Goal: Task Accomplishment & Management: Complete application form

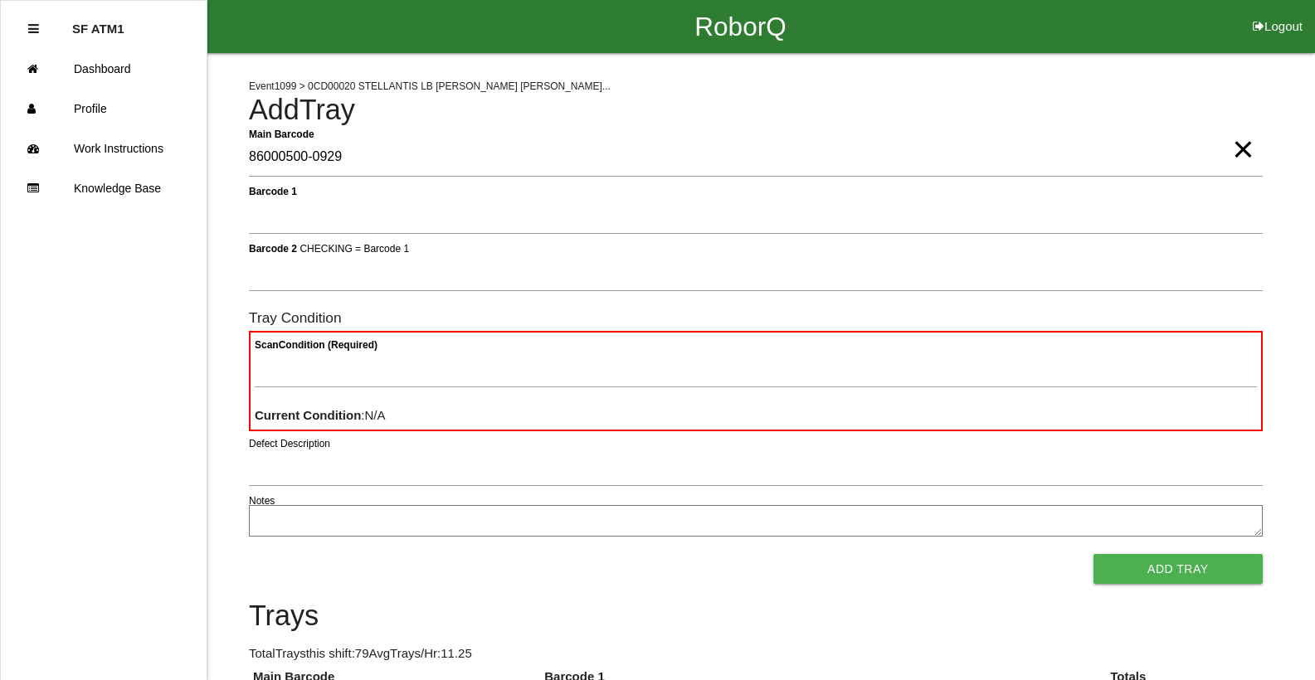
type Barcode "86000500-0929"
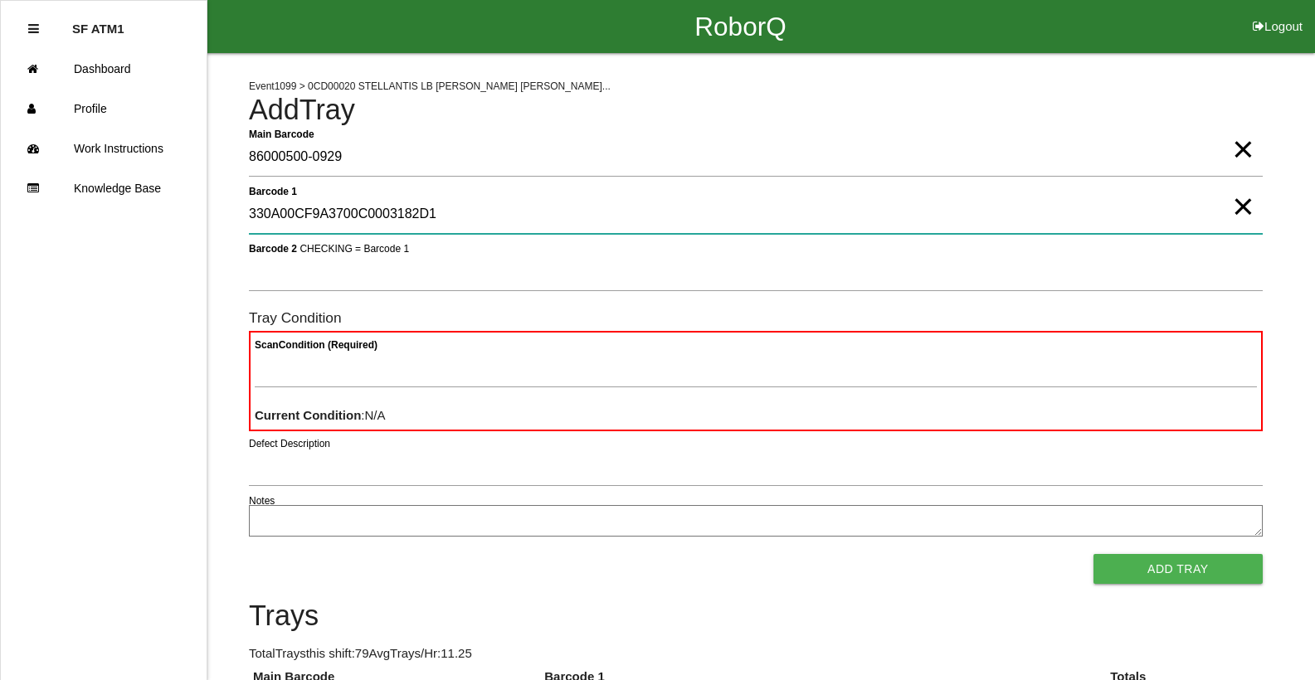
type 1 "330A00CF9A3700C0003182D1"
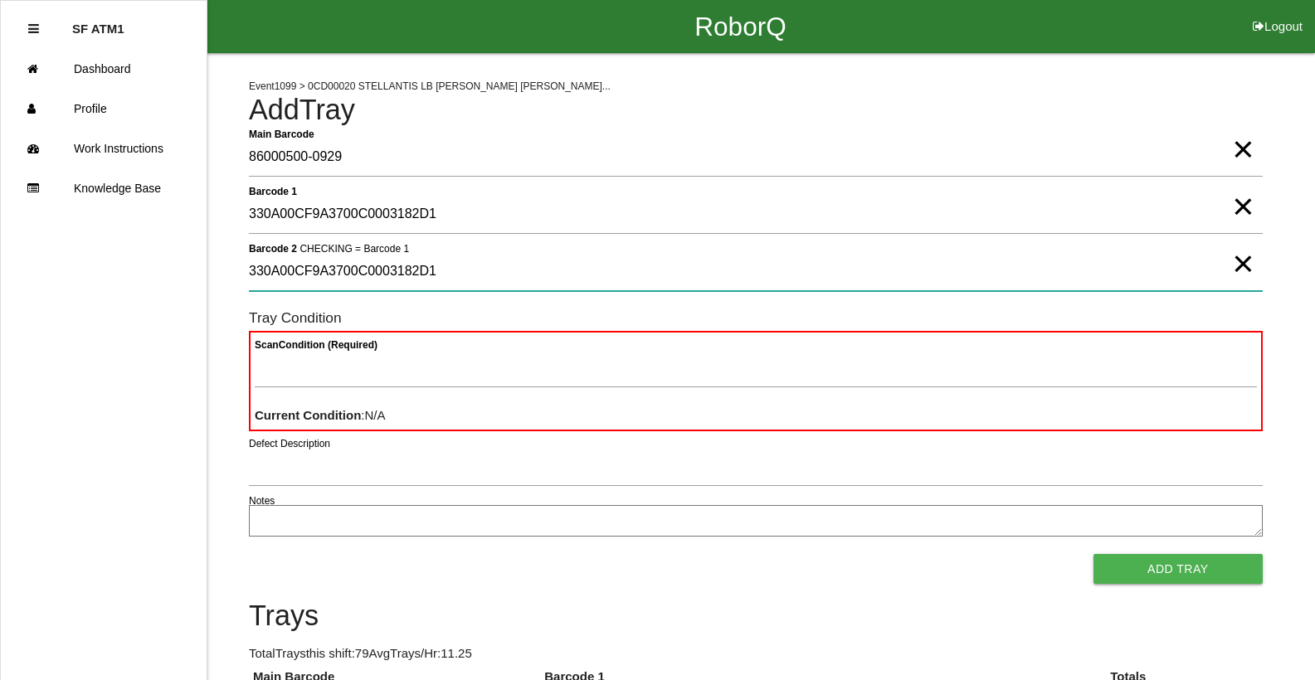
type 2 "330A00CF9A3700C0003182D1"
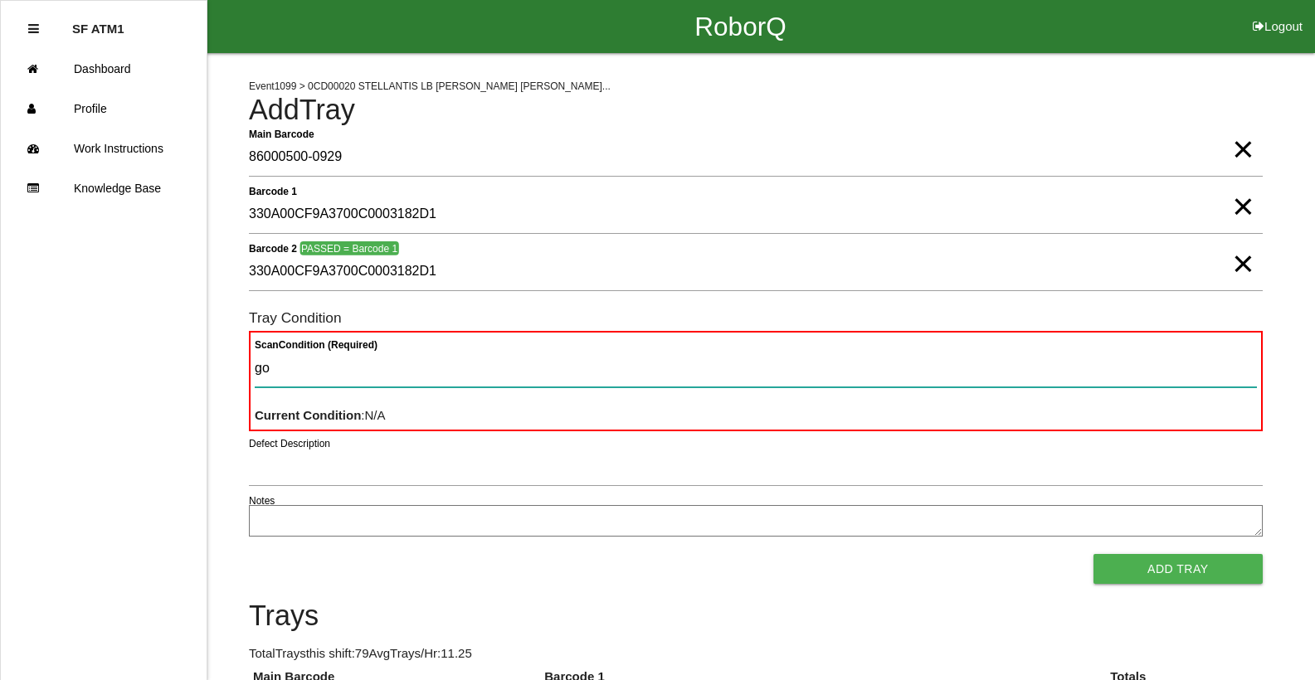
type Condition "goo"
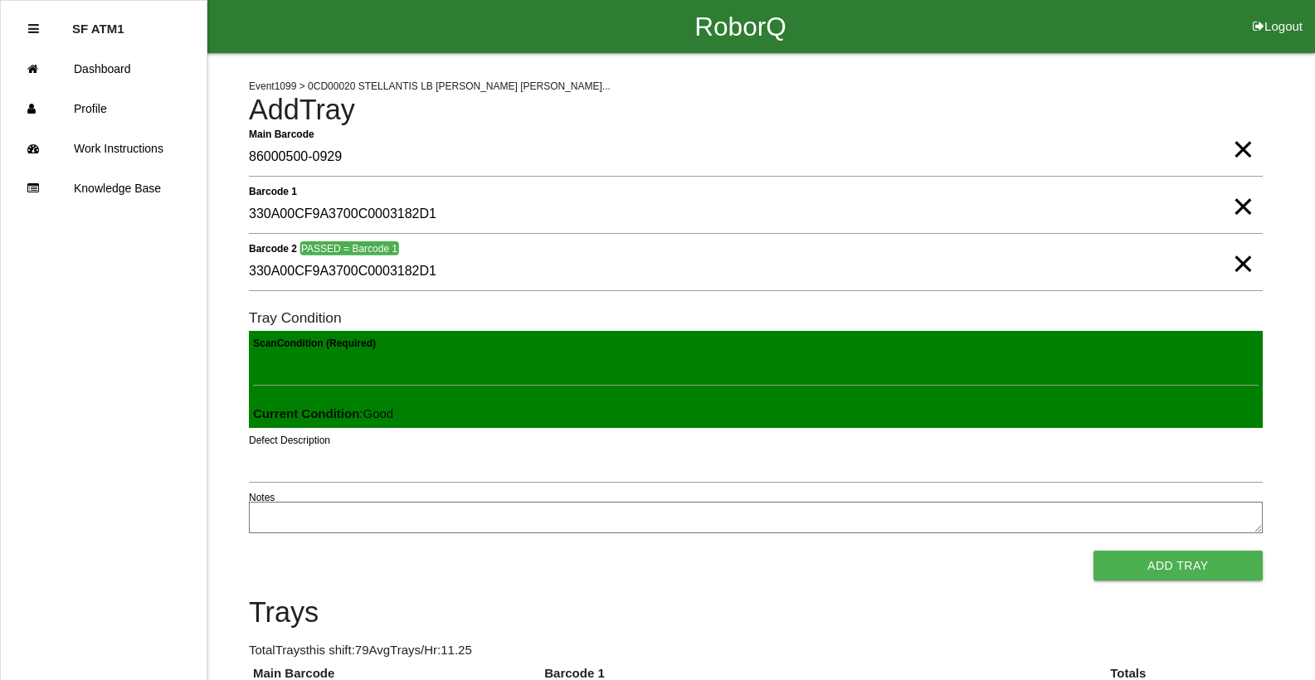
click at [1093, 551] on button "Add Tray" at bounding box center [1177, 566] width 169 height 30
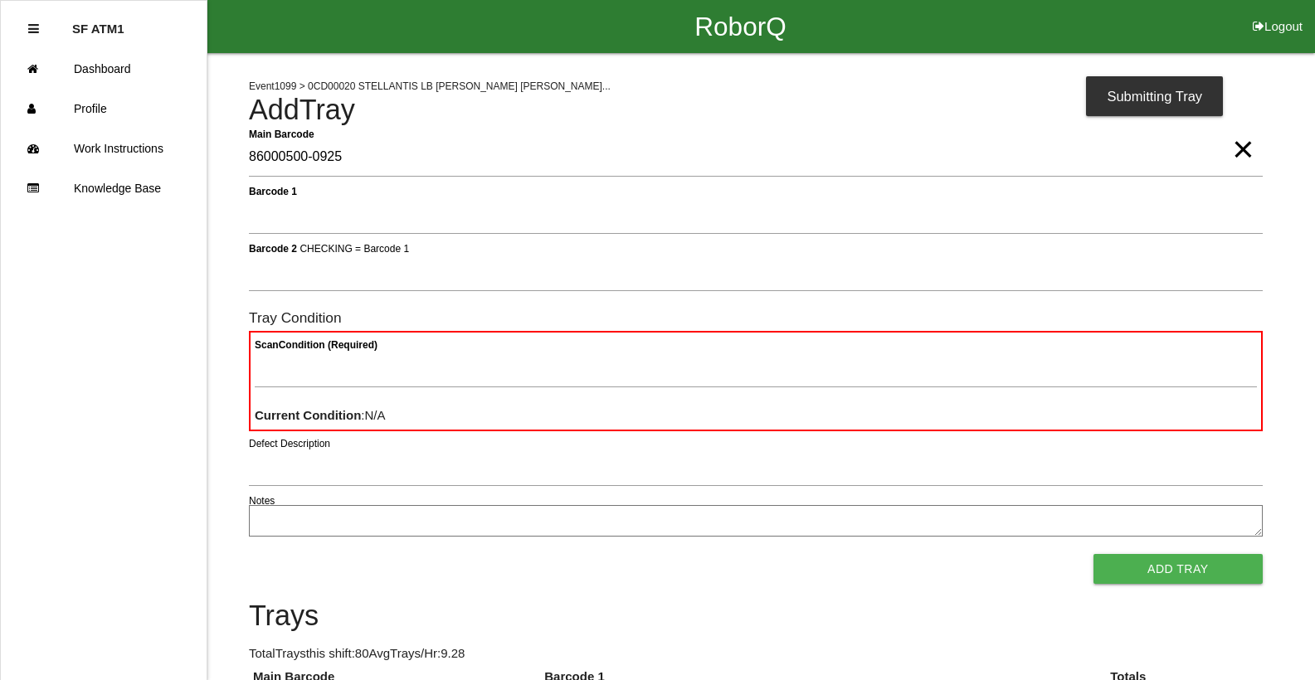
type Barcode "86000500-0925"
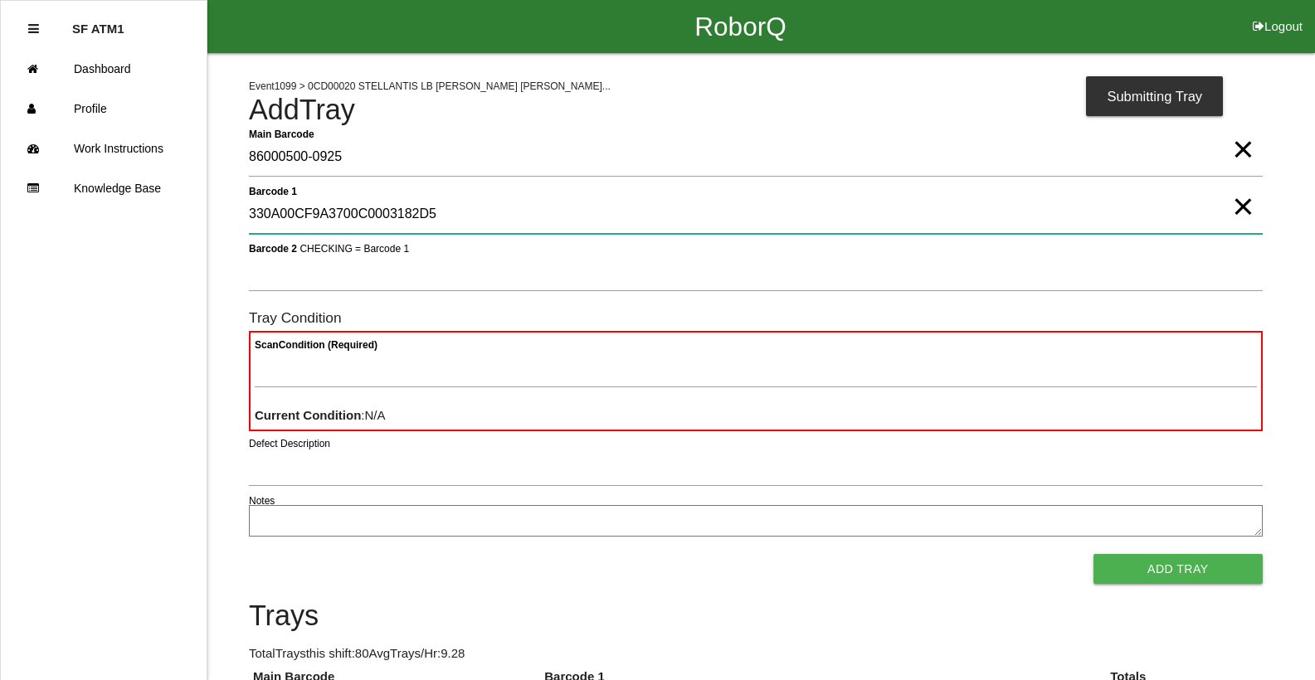
type 1 "330A00CF9A3700C0003182D5"
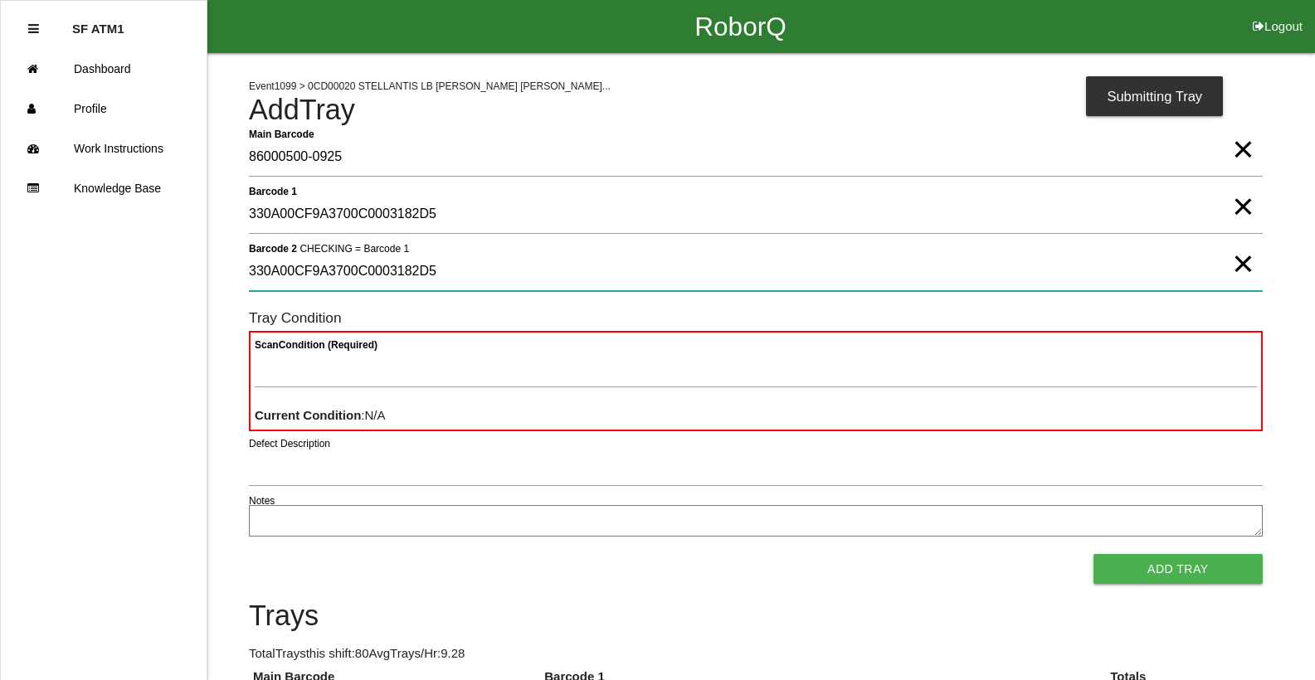
type 2 "330A00CF9A3700C0003182D5"
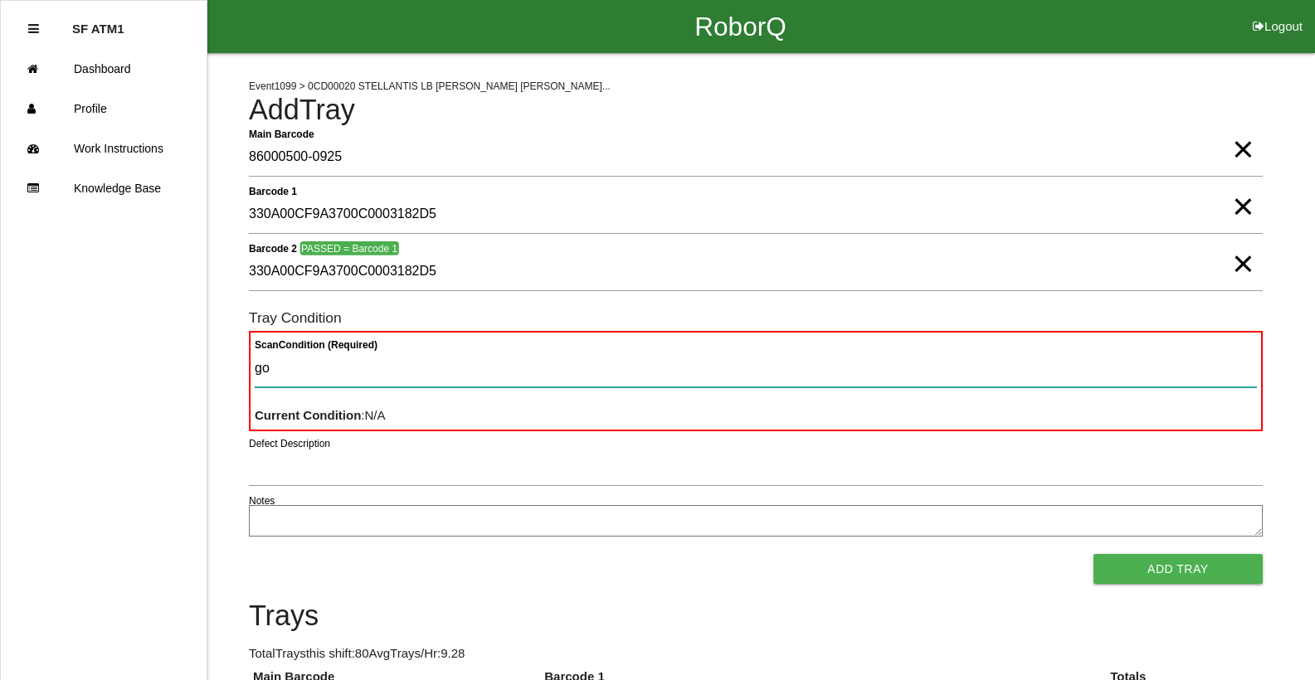
type Condition "goo"
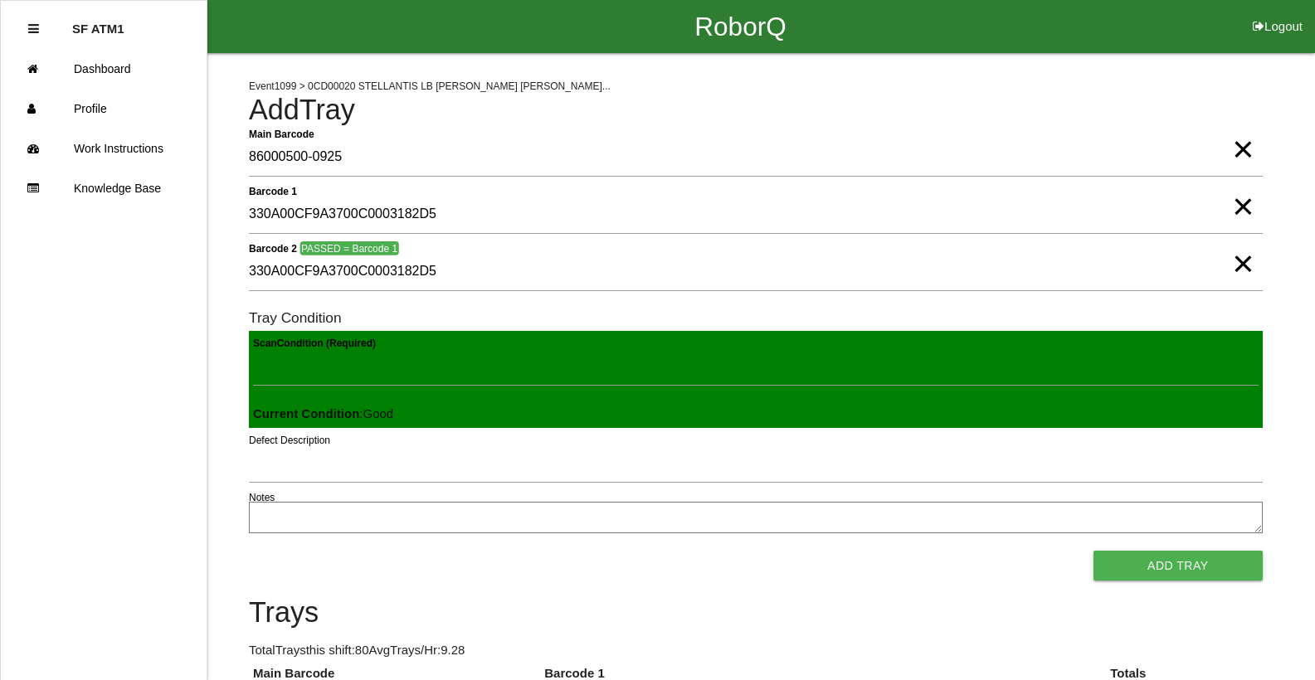
click at [1093, 551] on button "Add Tray" at bounding box center [1177, 566] width 169 height 30
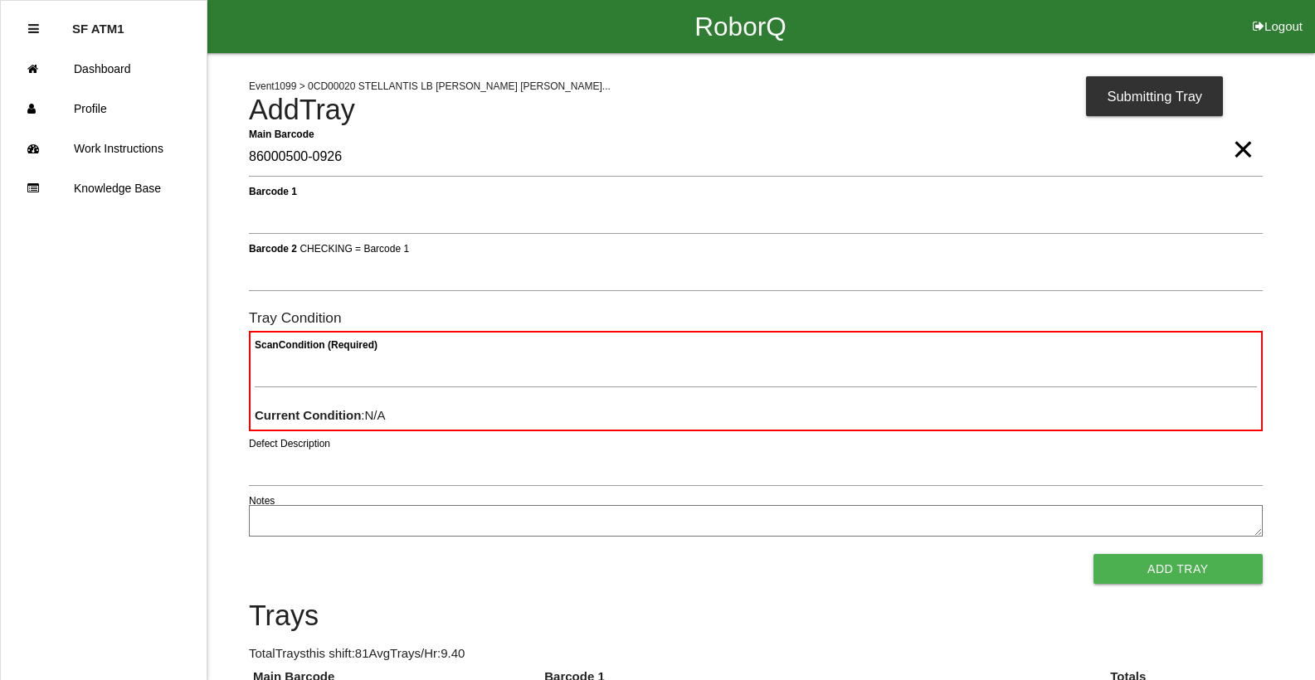
type Barcode "86000500-0926"
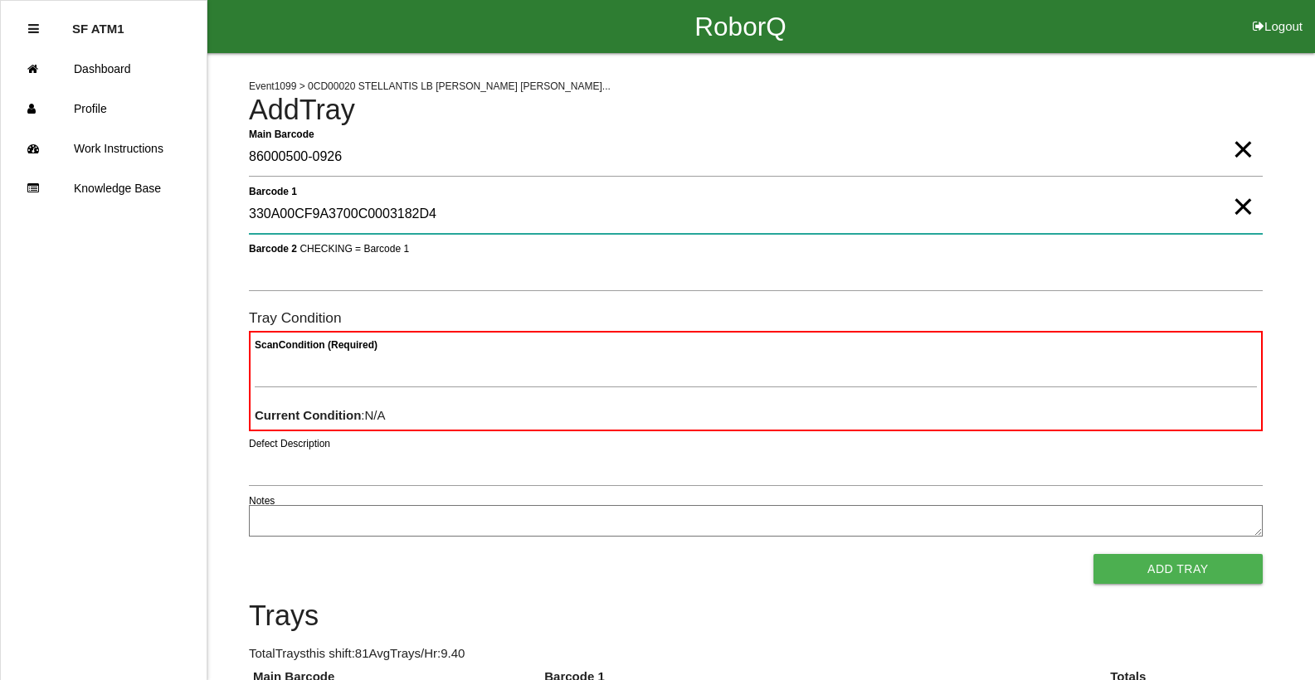
type 1 "330A00CF9A3700C0003182D4"
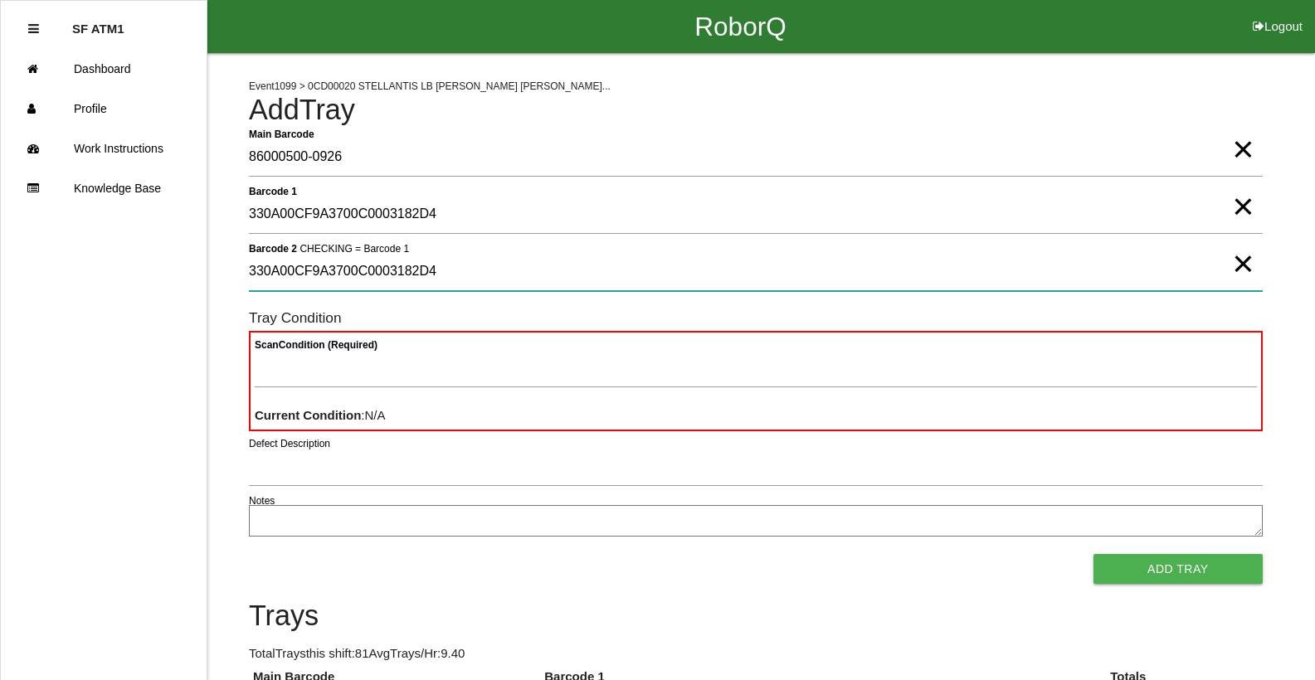
type 2 "330A00CF9A3700C0003182D4"
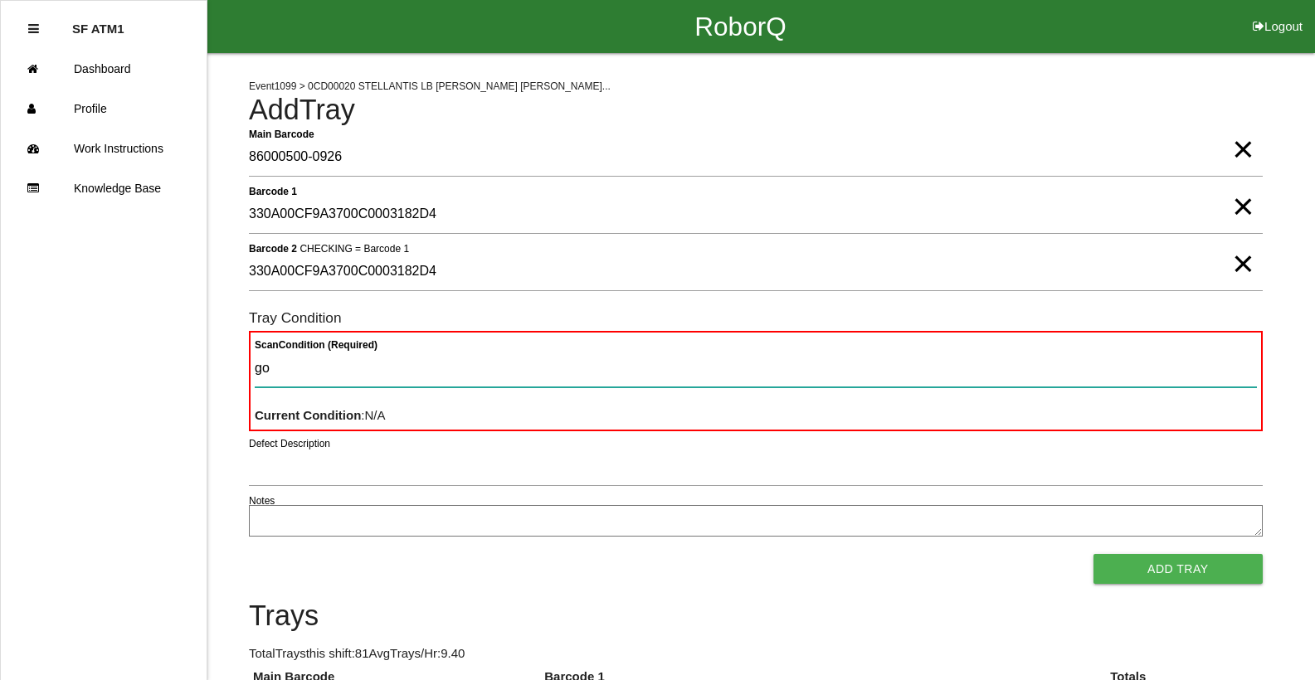
type Condition "goo"
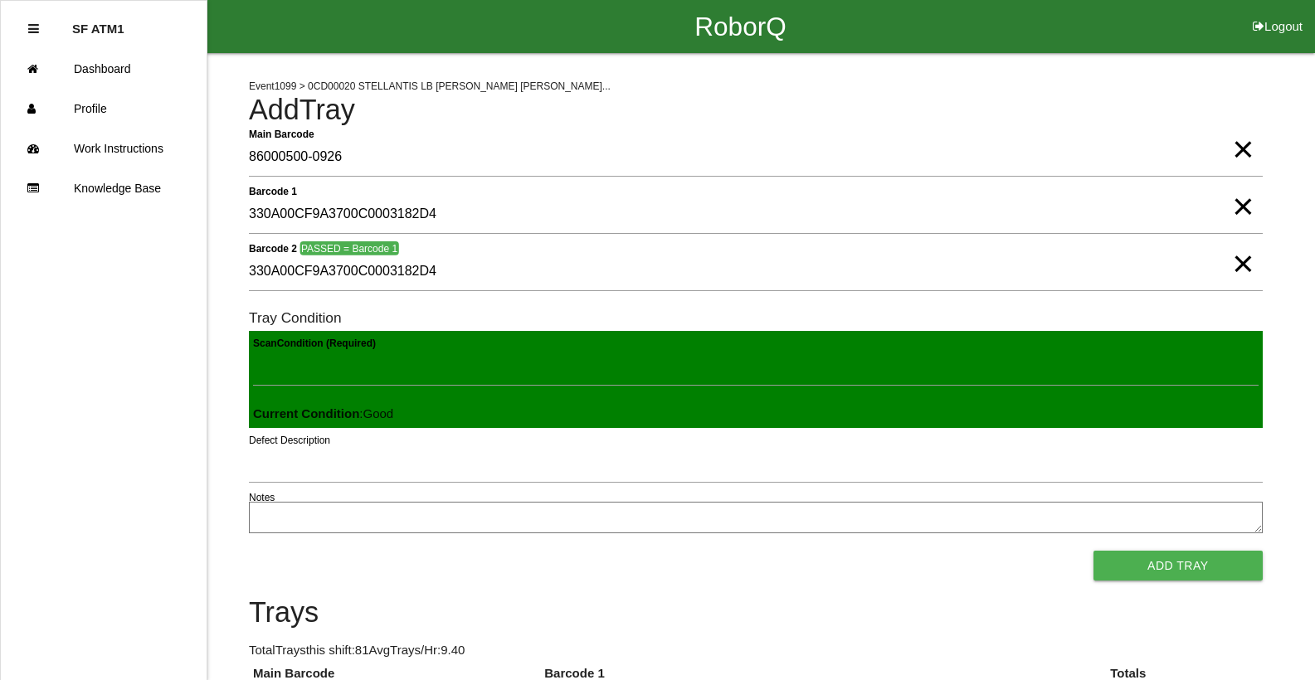
click at [1093, 551] on button "Add Tray" at bounding box center [1177, 566] width 169 height 30
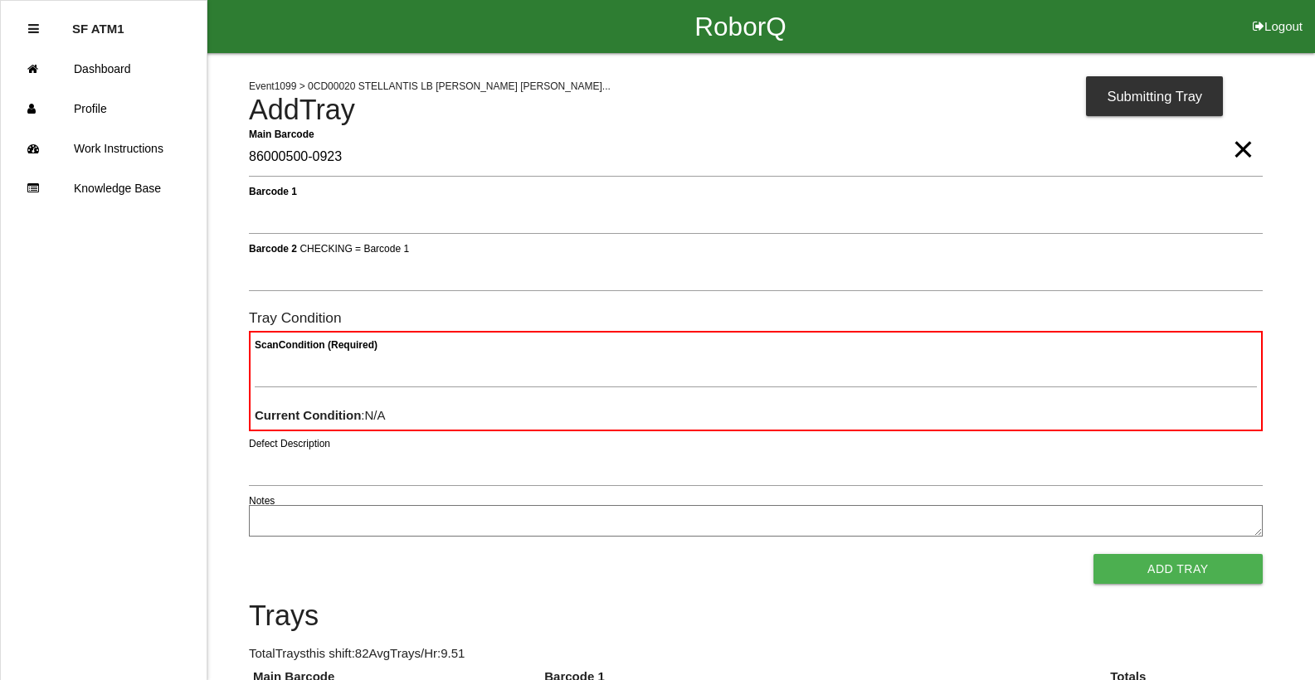
type Barcode "86000500-0923"
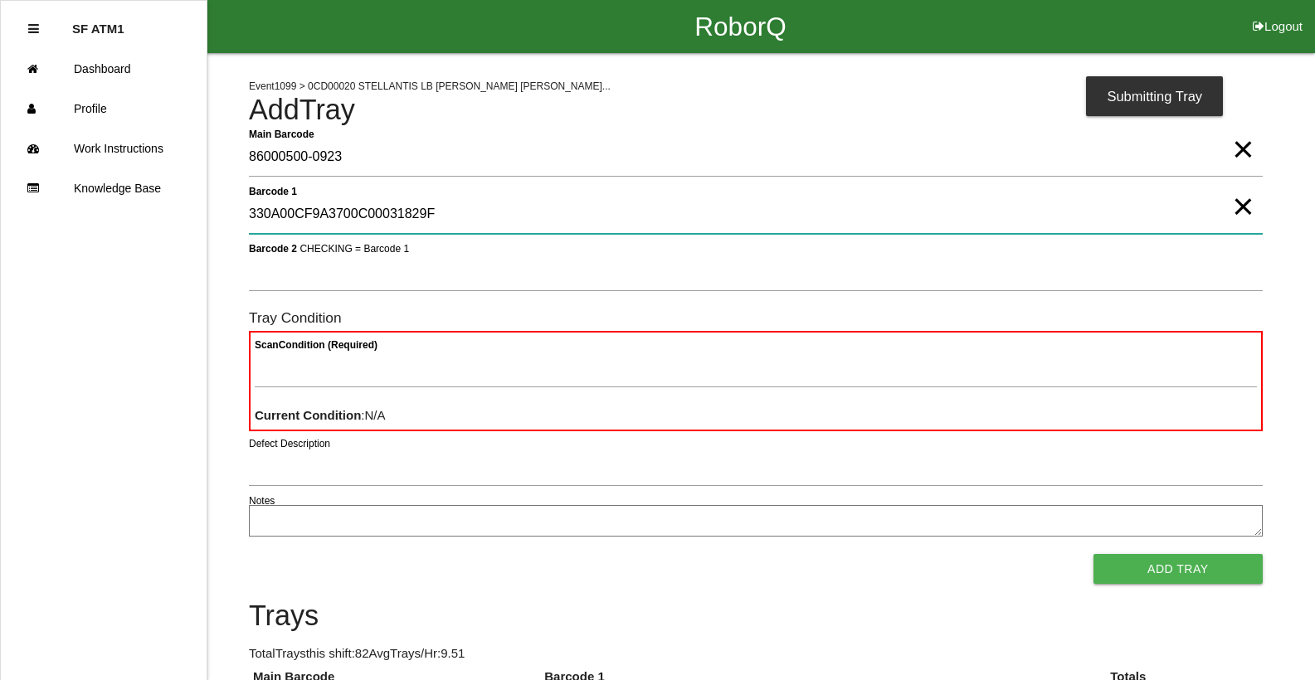
type 1 "330A00CF9A3700C00031829F"
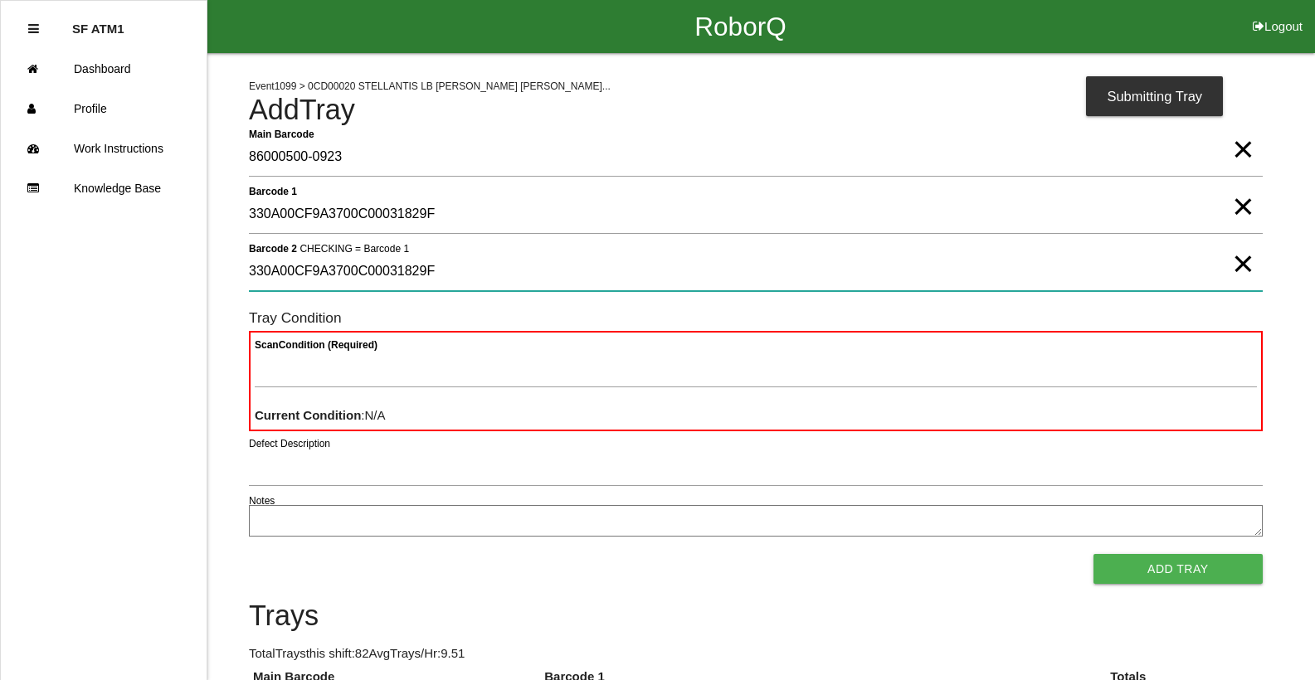
type 2 "330A00CF9A3700C00031829F"
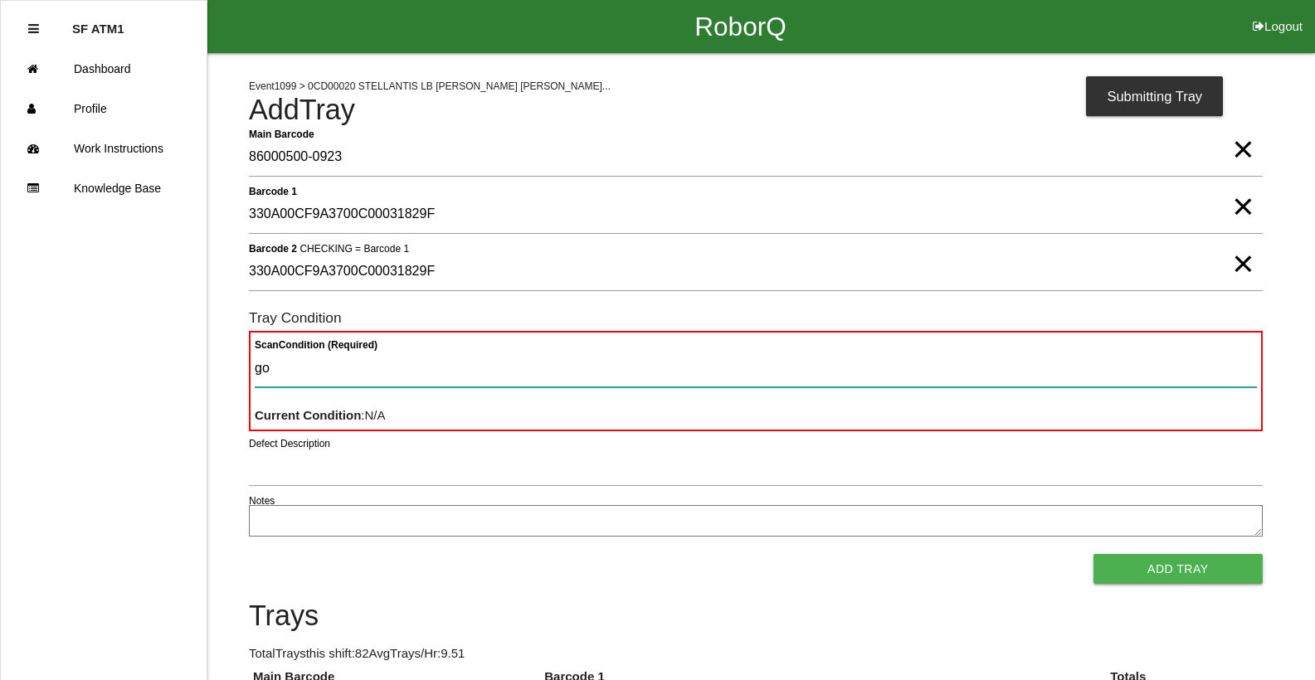
type Condition "goo"
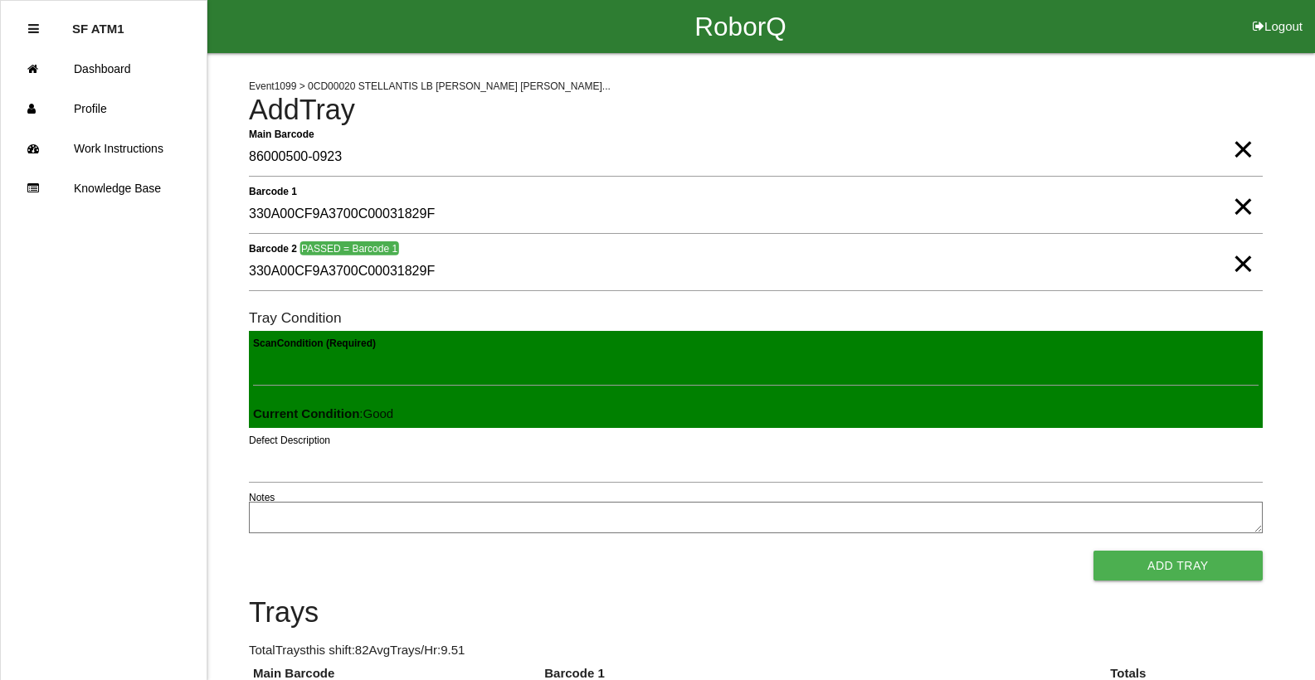
click at [1093, 551] on button "Add Tray" at bounding box center [1177, 566] width 169 height 30
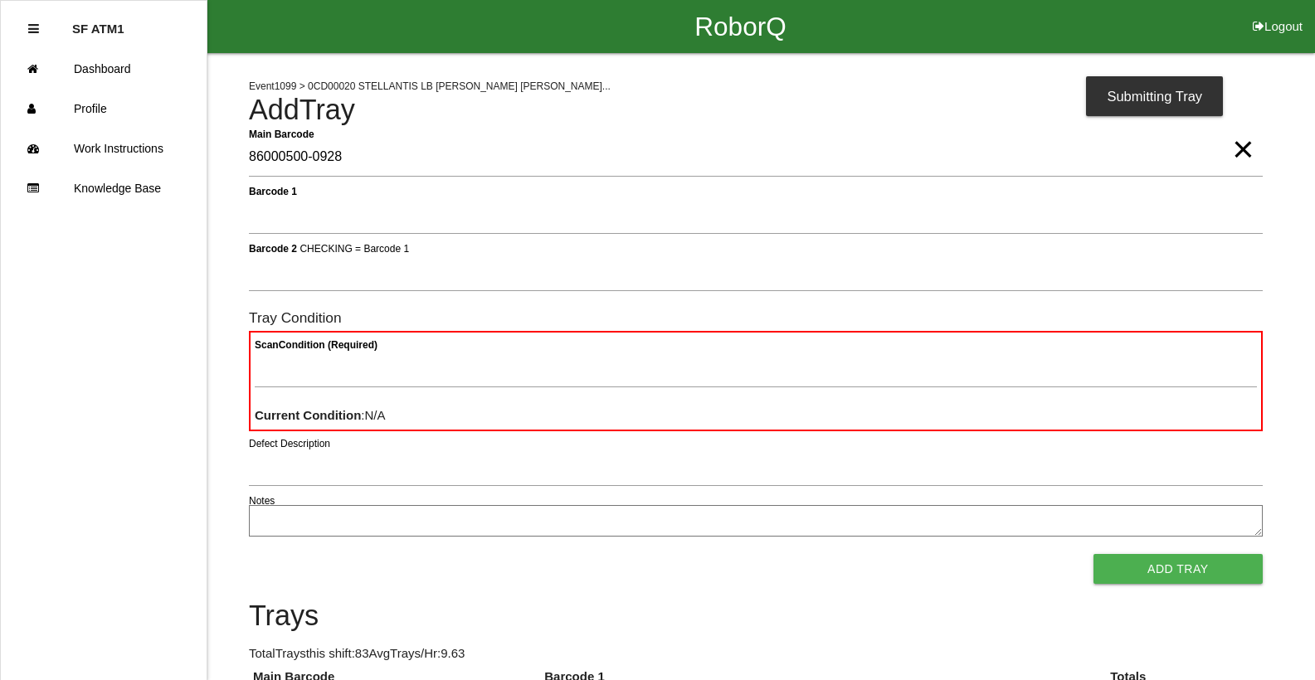
type Barcode "86000500-0928"
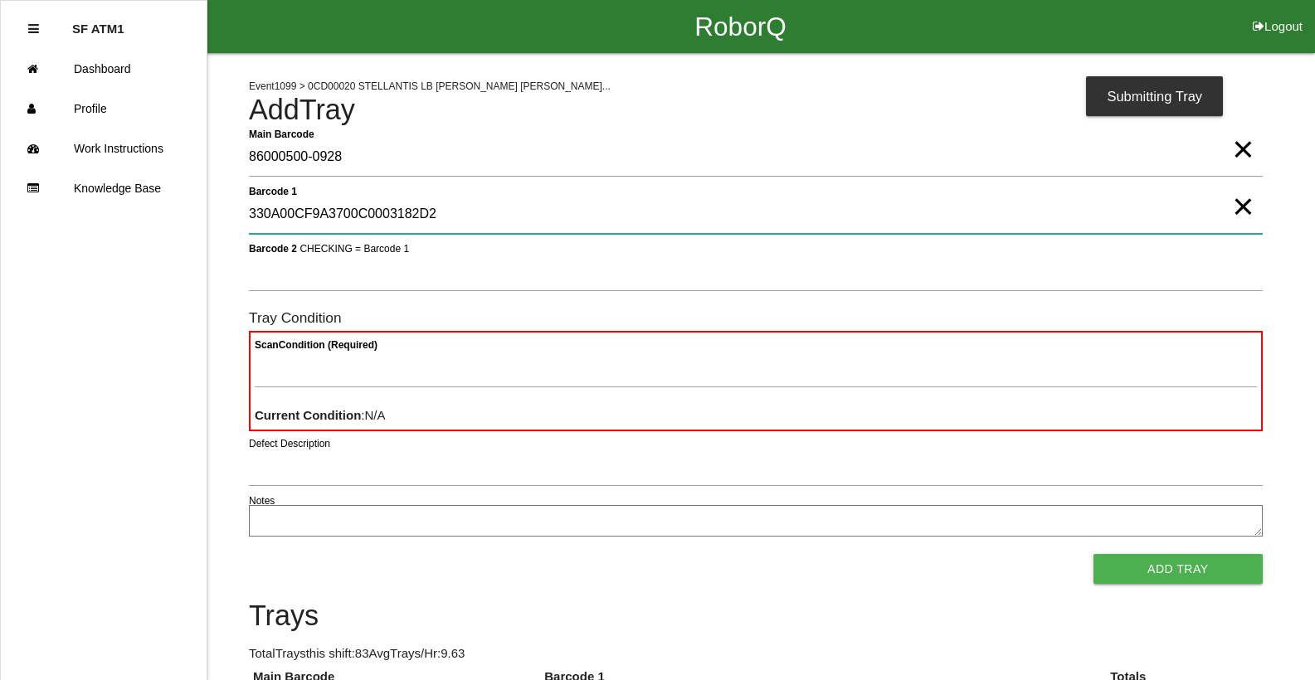
type 1 "330A00CF9A3700C0003182D2"
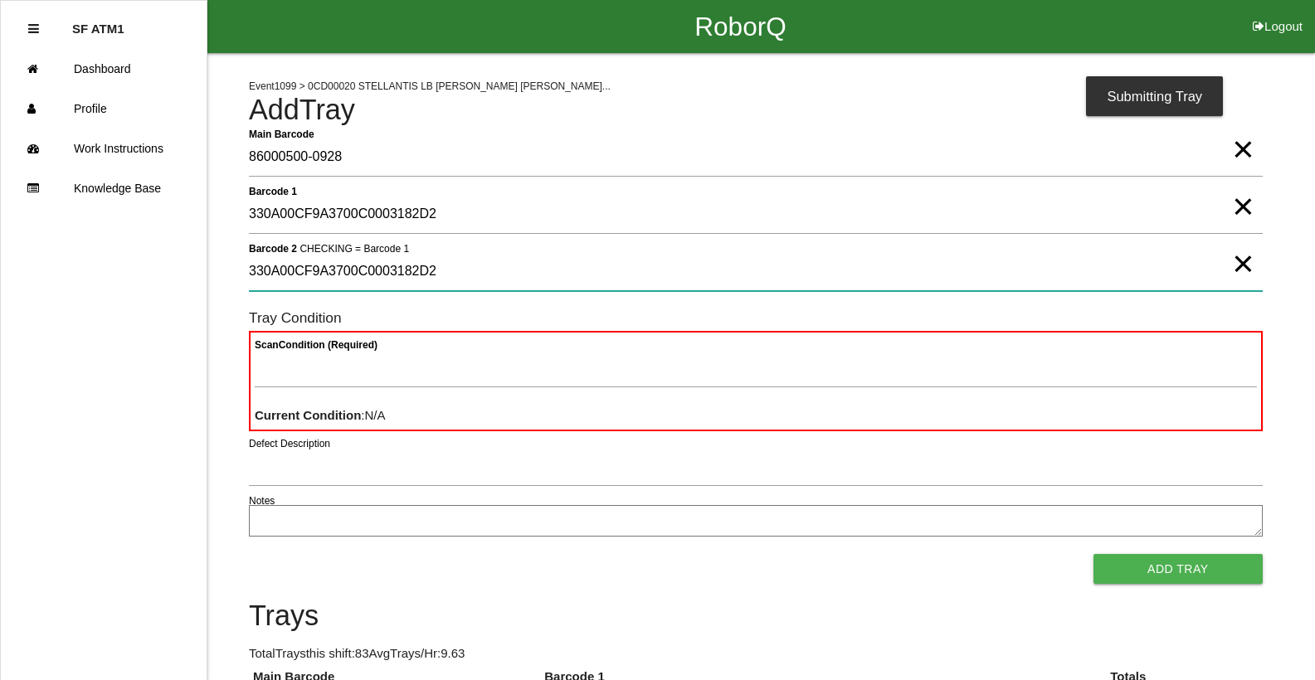
type 2 "330A00CF9A3700C0003182D2"
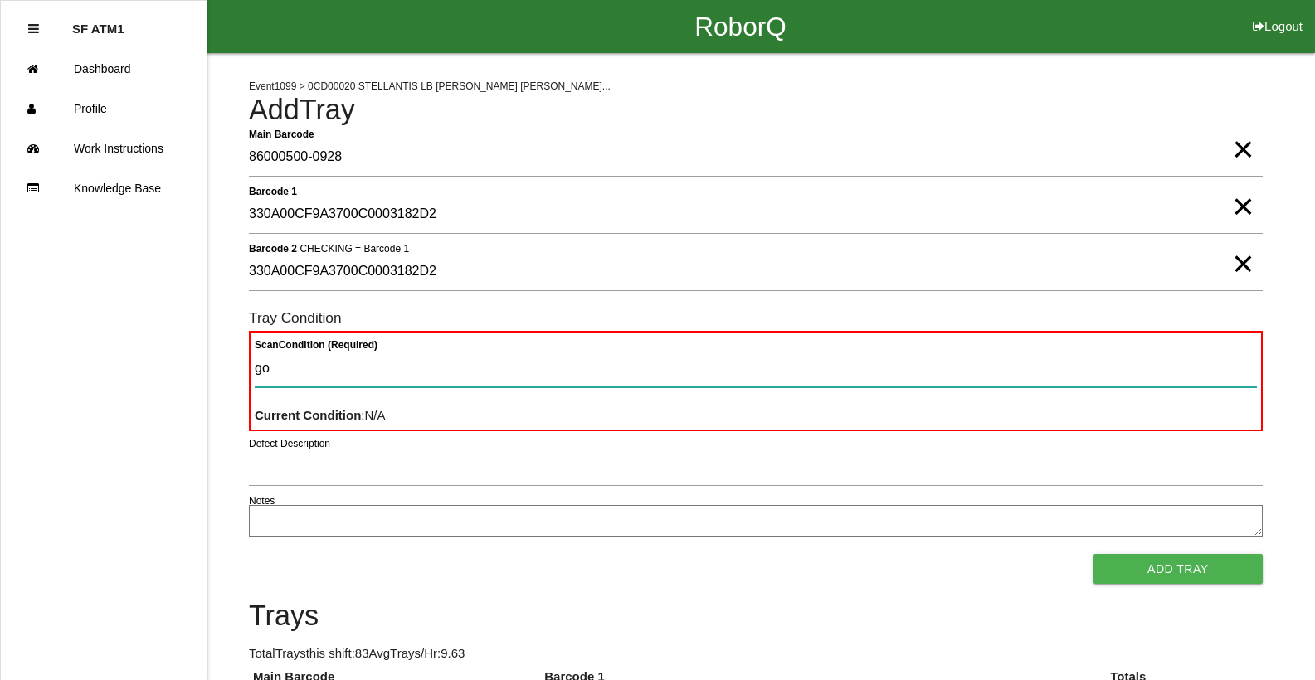
type Condition "goo"
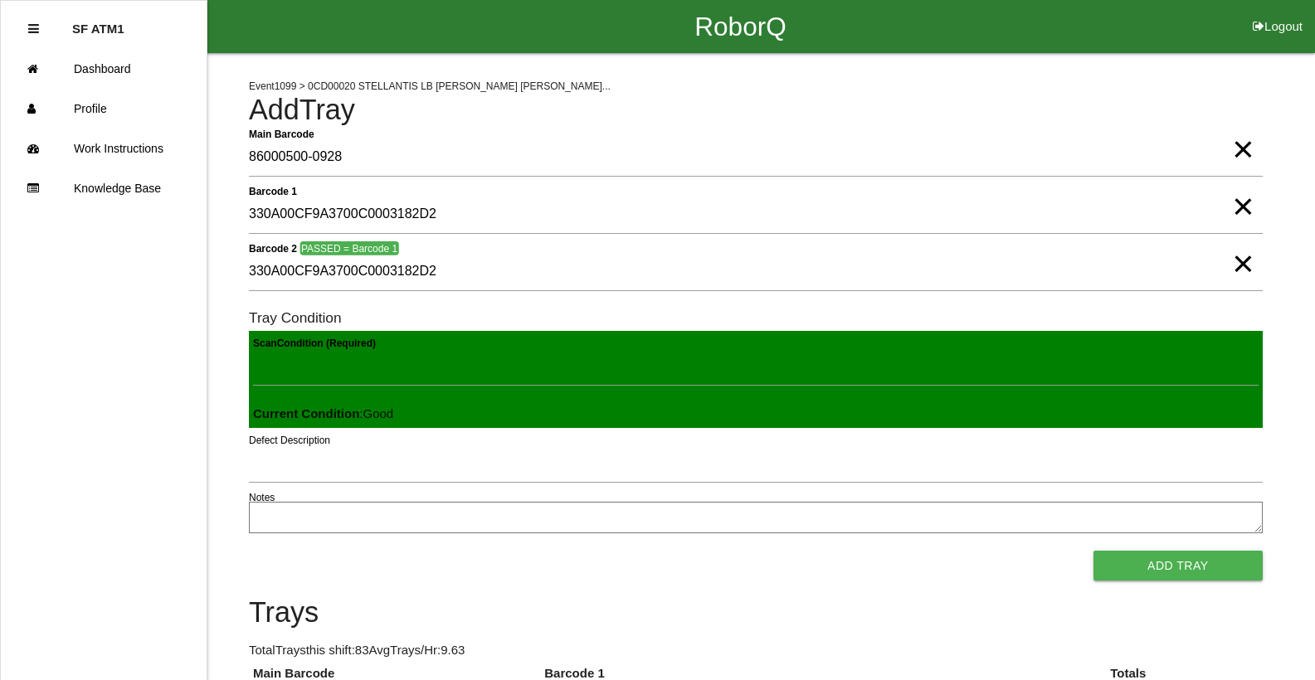
click at [1093, 551] on button "Add Tray" at bounding box center [1177, 566] width 169 height 30
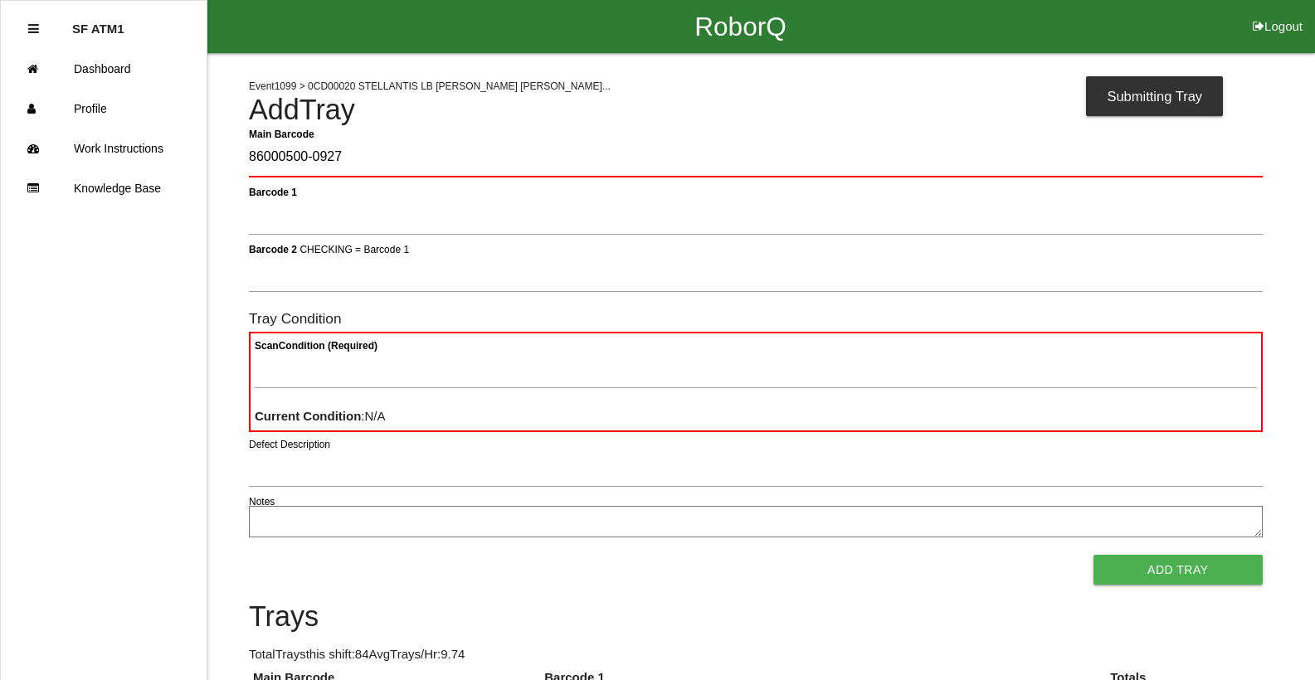
type Barcode "86000500-0927"
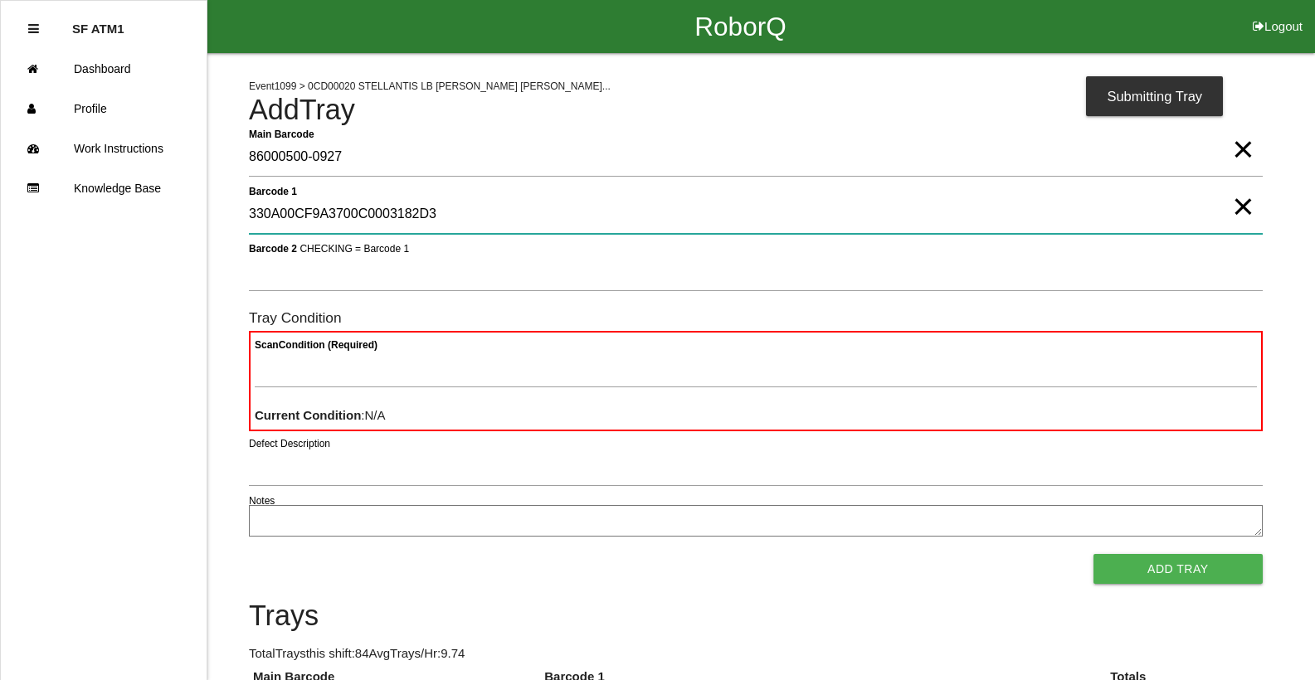
type 1 "330A00CF9A3700C0003182D3"
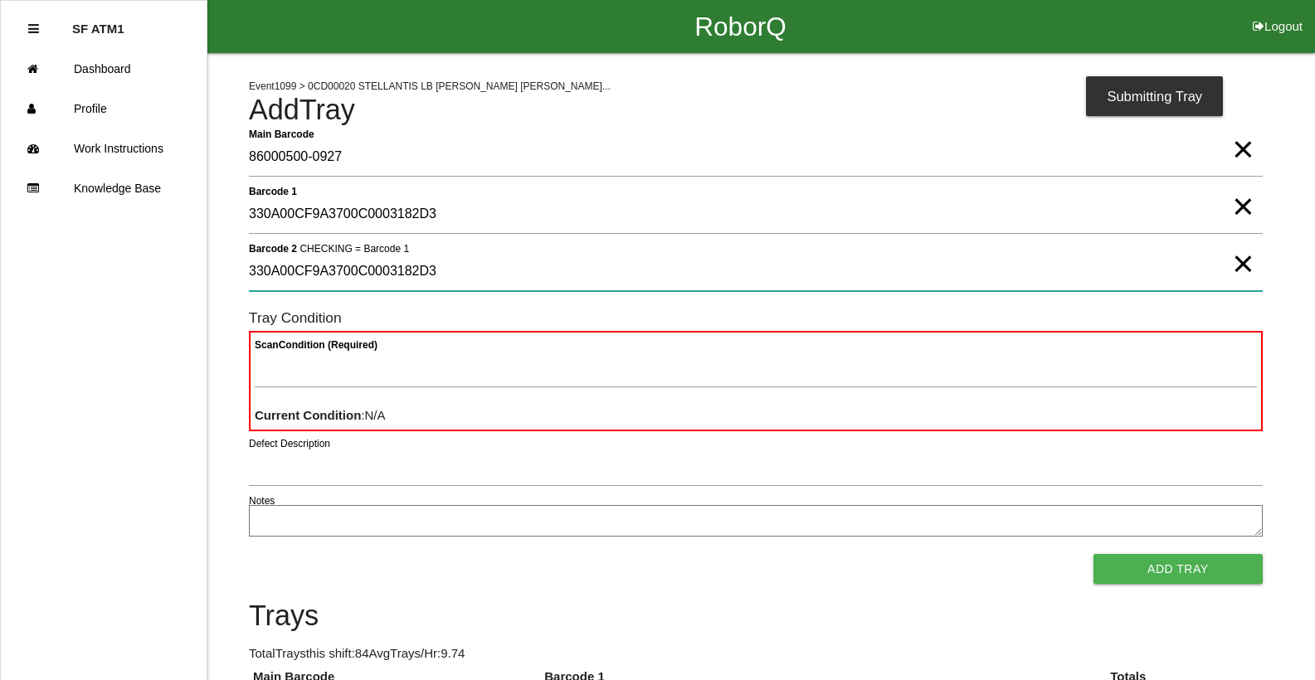
type 2 "330A00CF9A3700C0003182D3"
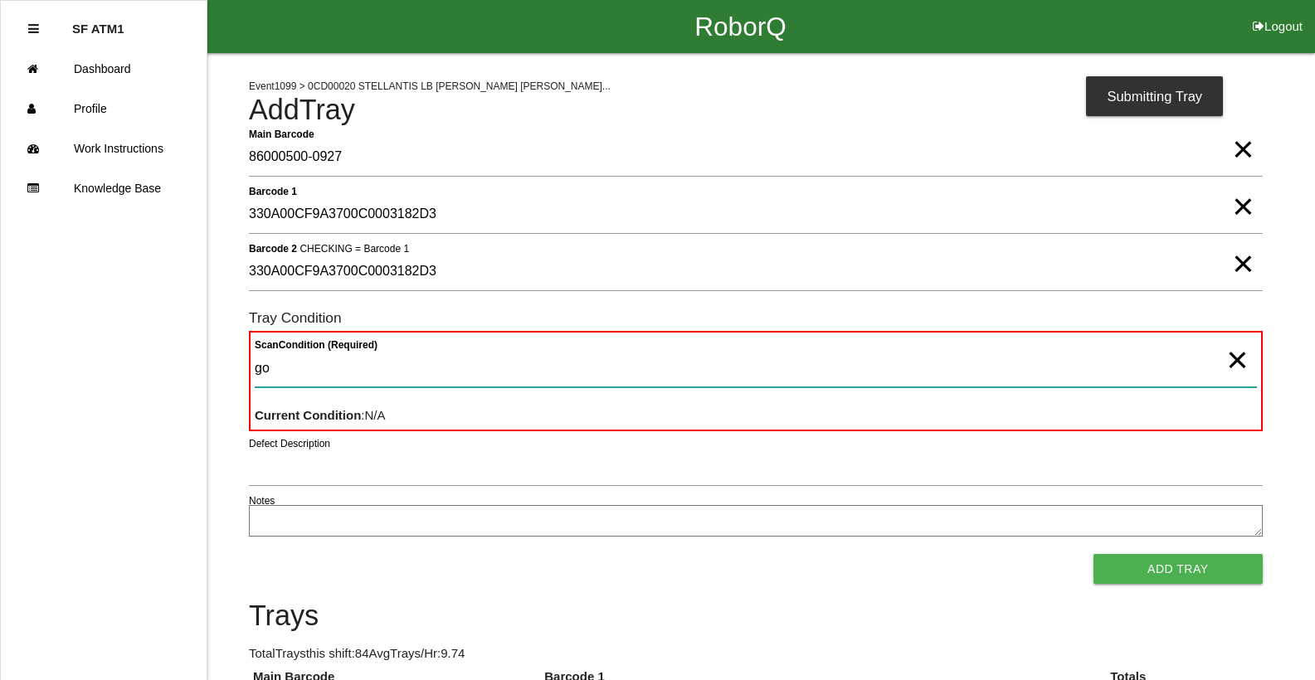
type Condition "goo"
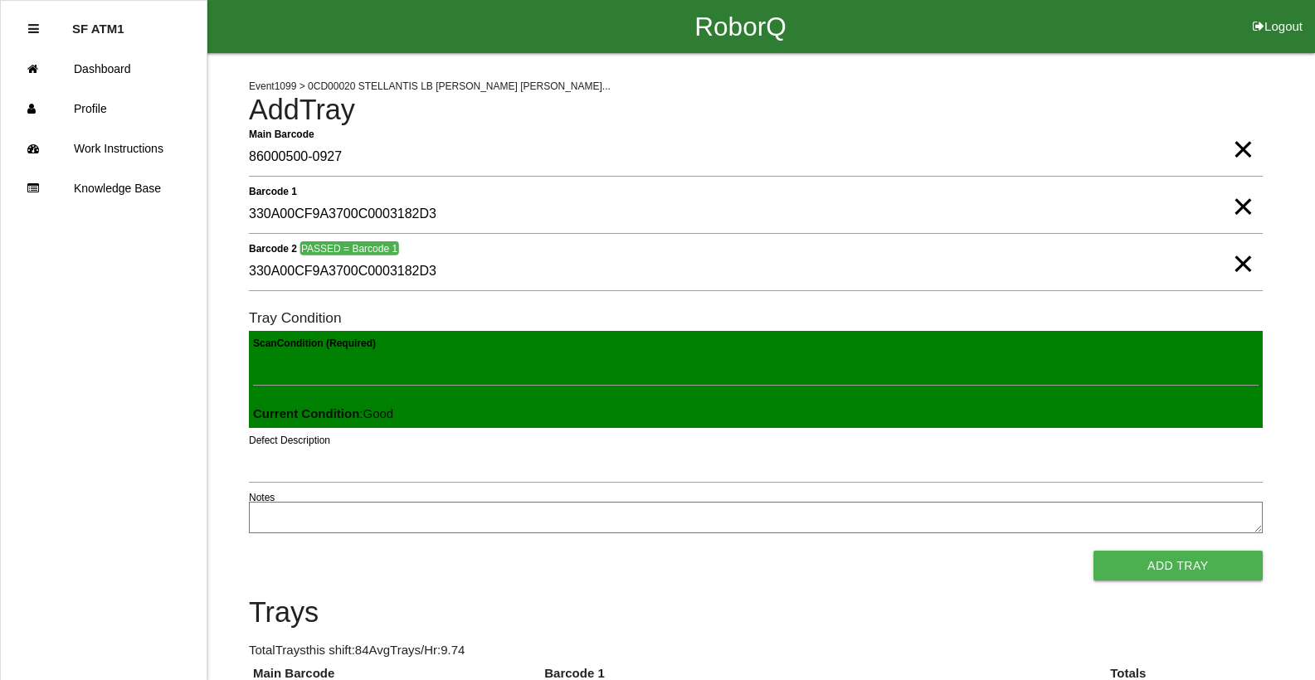
click at [1093, 551] on button "Add Tray" at bounding box center [1177, 566] width 169 height 30
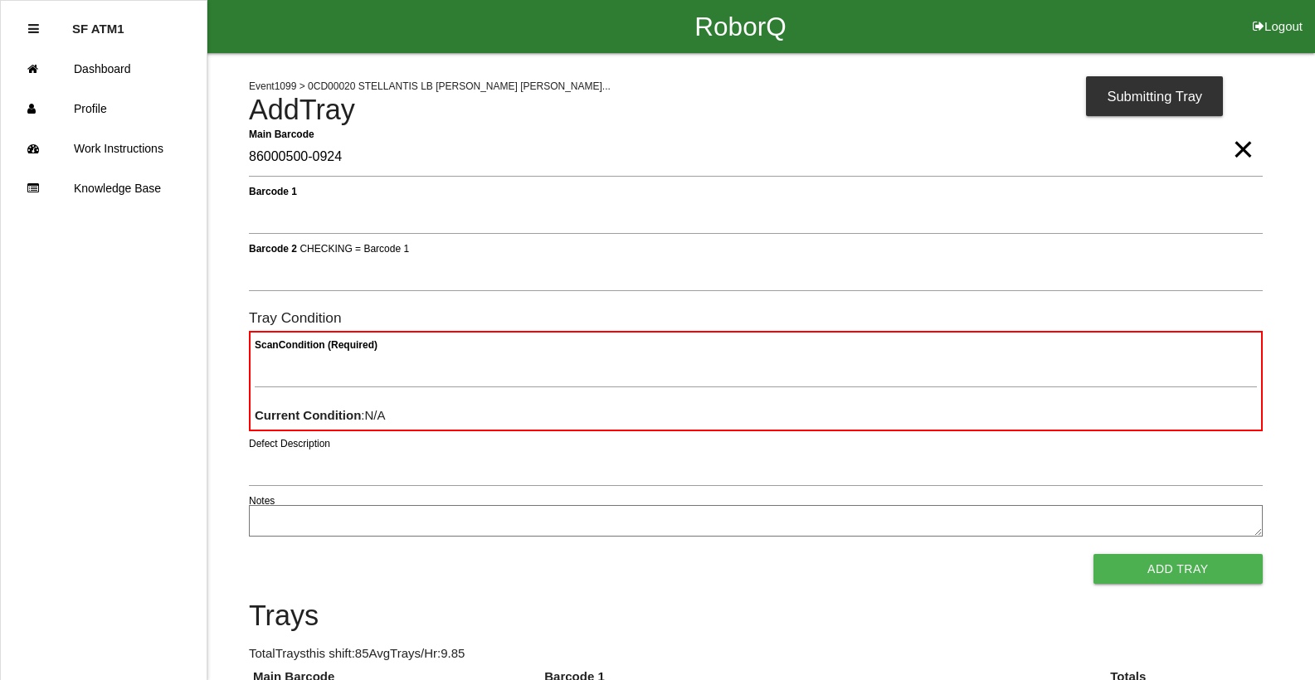
type Barcode "86000500-0924"
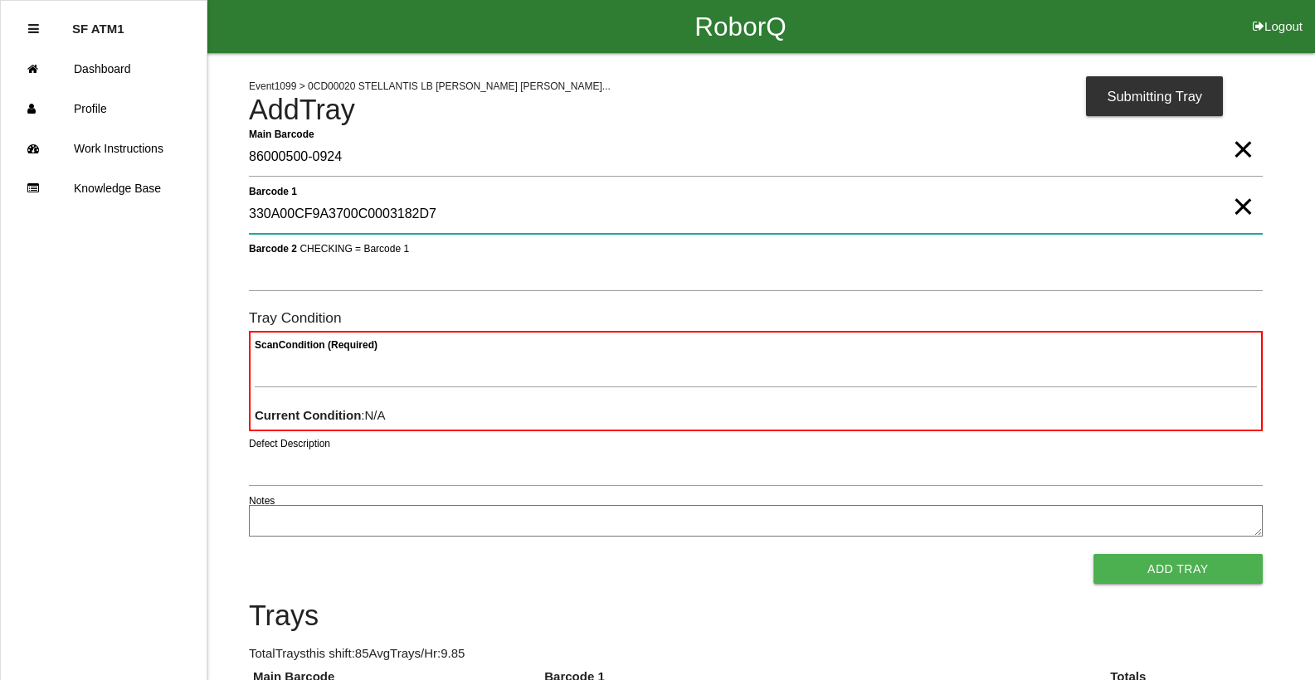
type 1 "330A00CF9A3700C0003182D7"
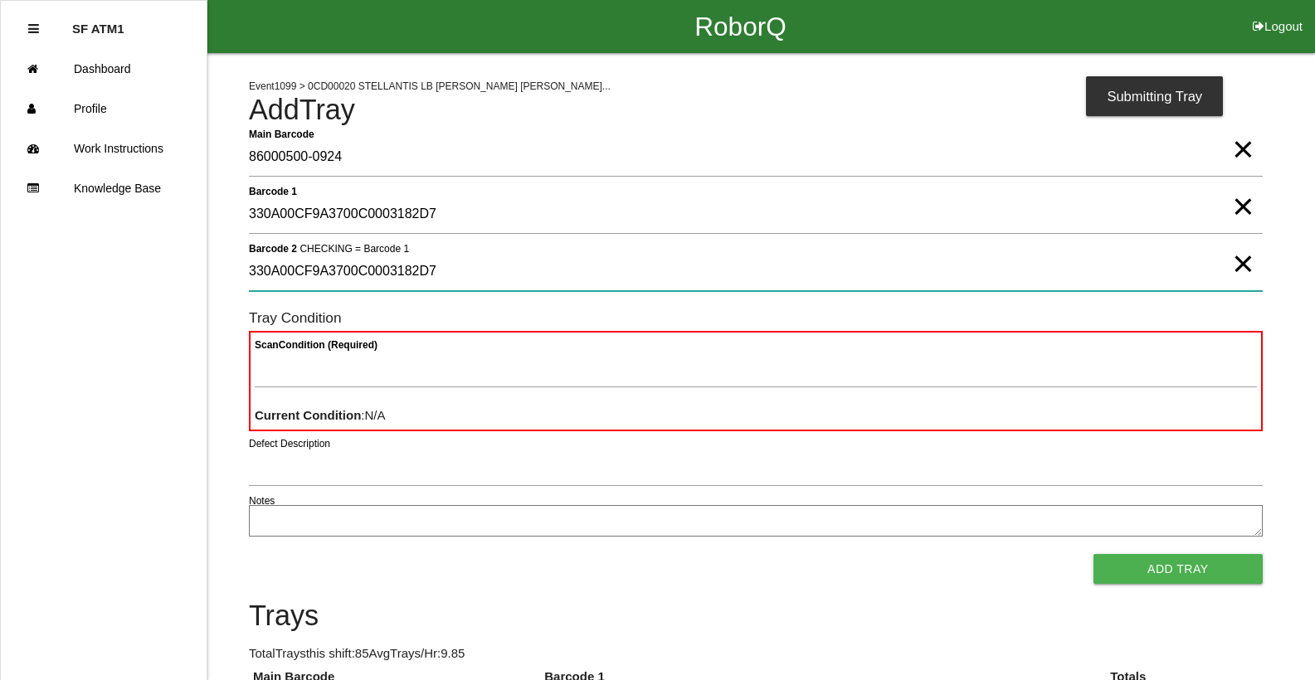
type 2 "330A00CF9A3700C0003182D7"
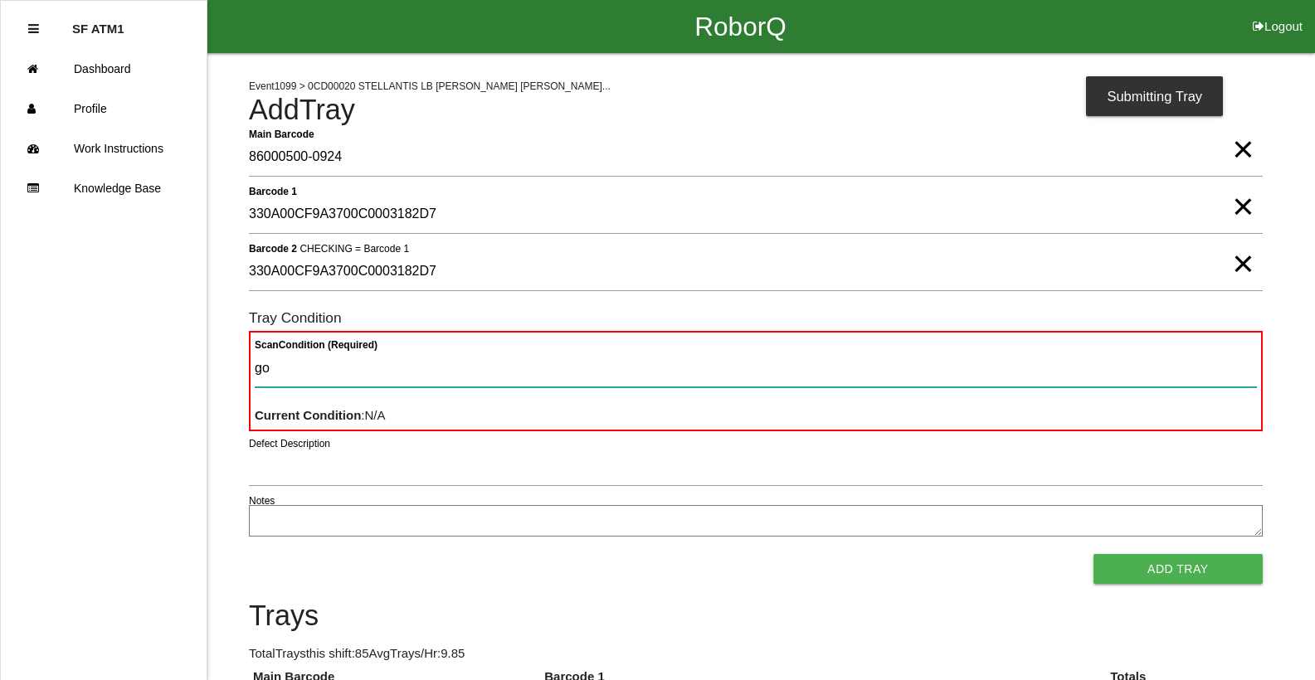
type Condition "goo"
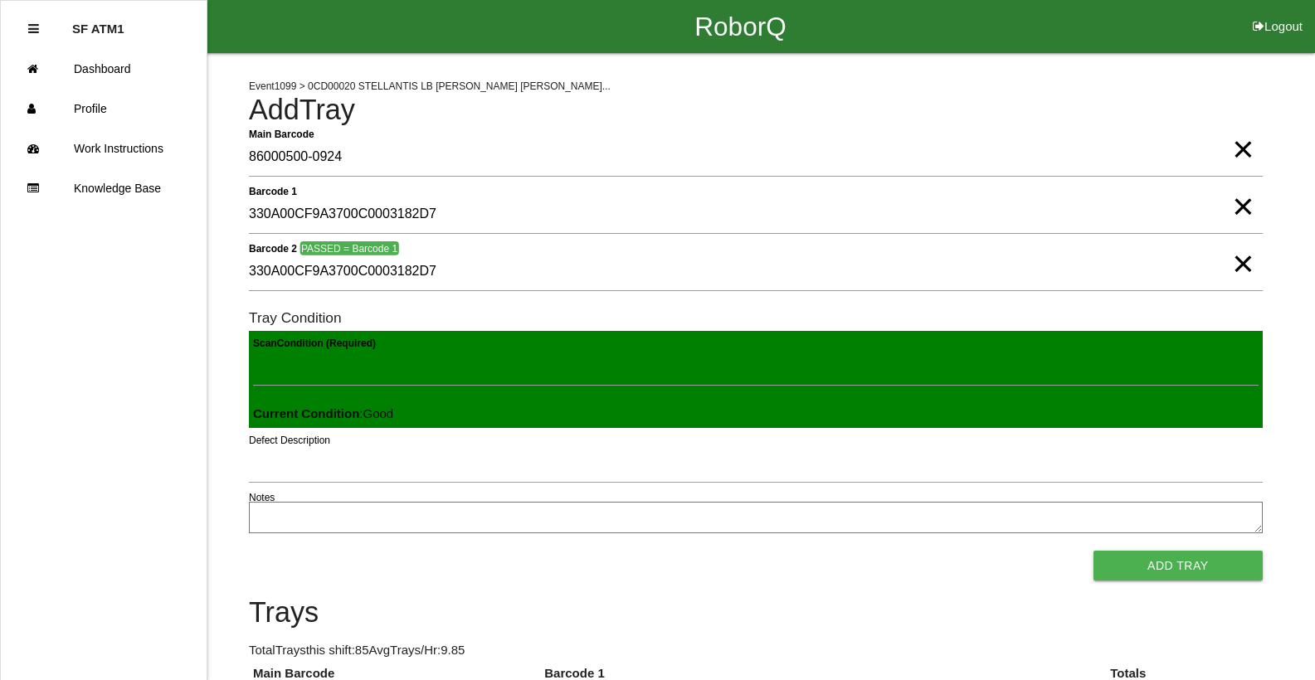
click at [1093, 551] on button "Add Tray" at bounding box center [1177, 566] width 169 height 30
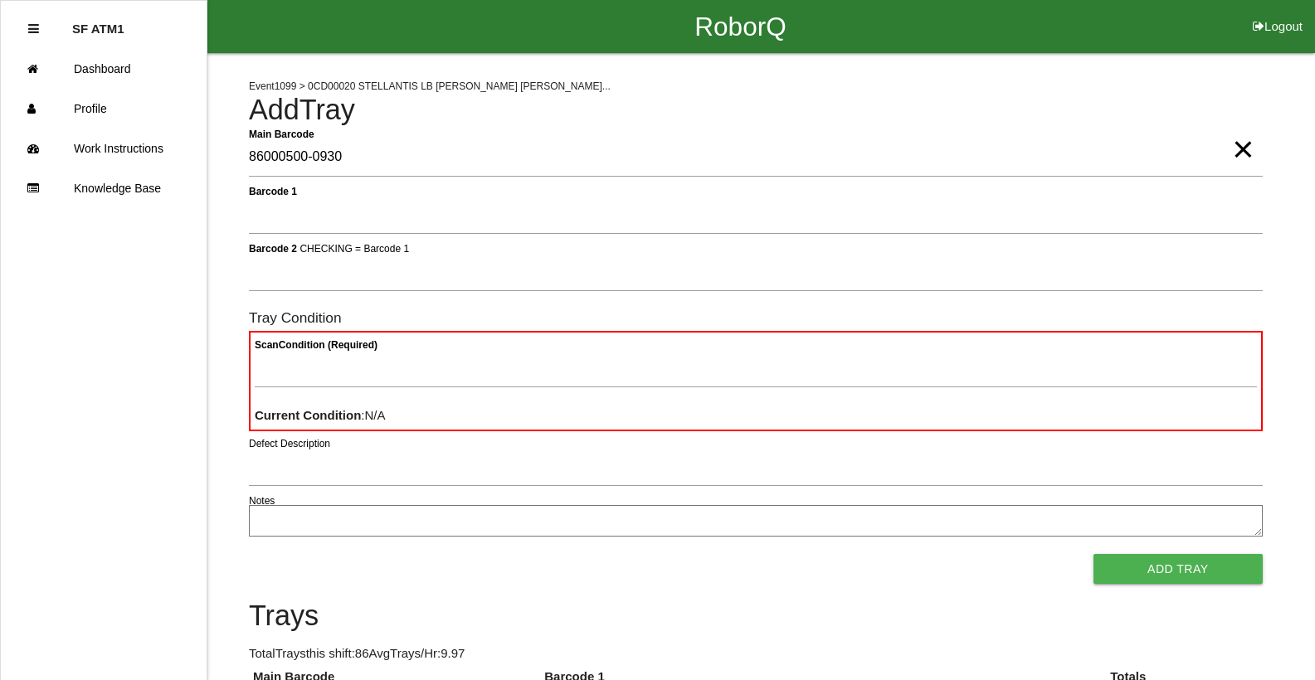
type Barcode "86000500-0930"
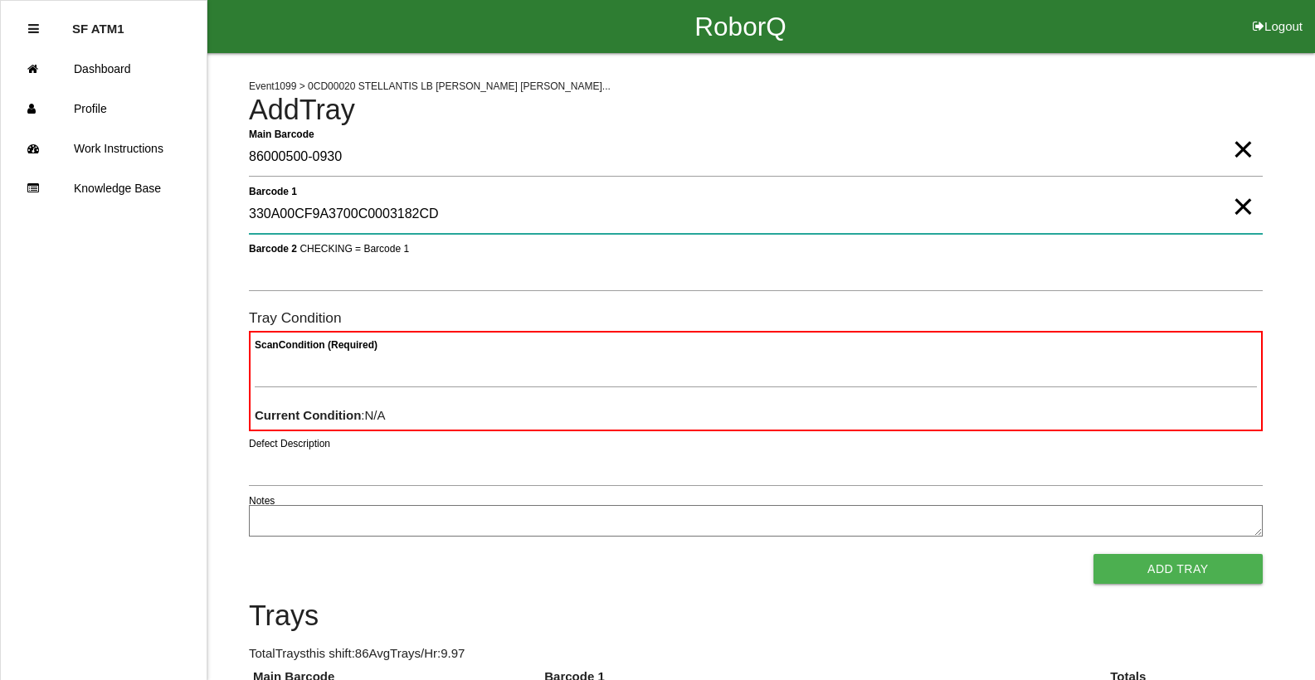
type 1 "330A00CF9A3700C0003182CD"
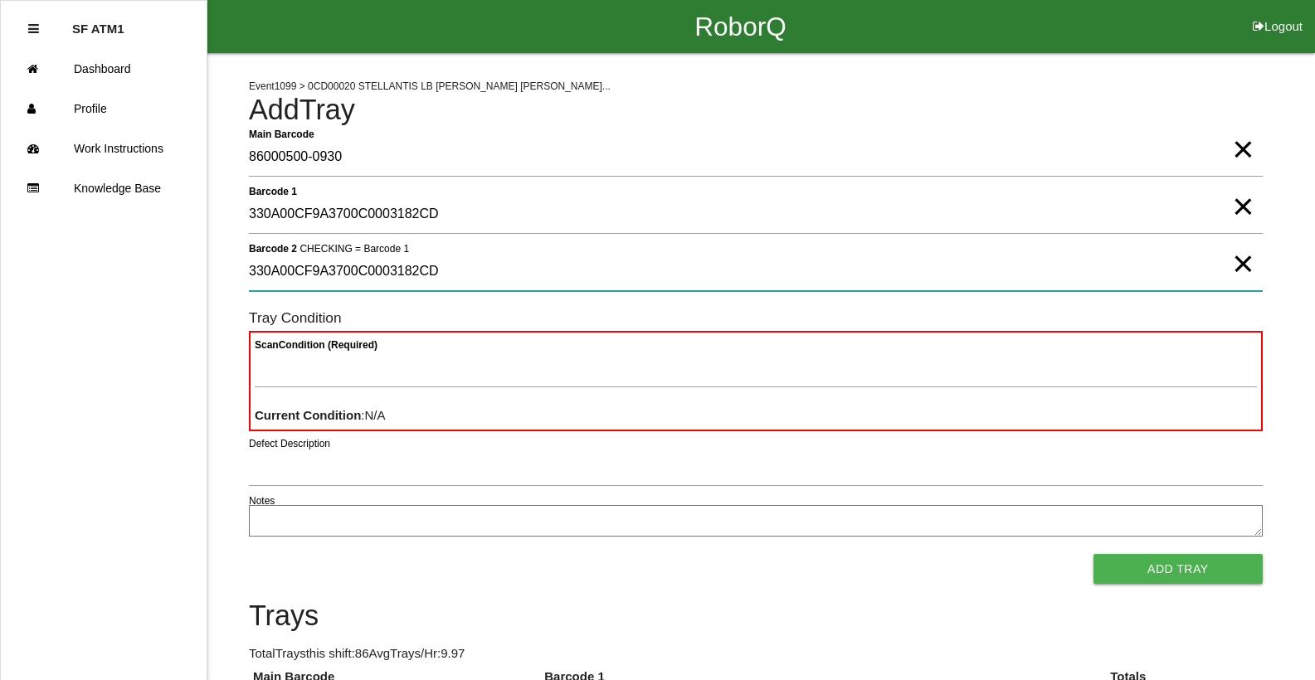
type 2 "330A00CF9A3700C0003182CD"
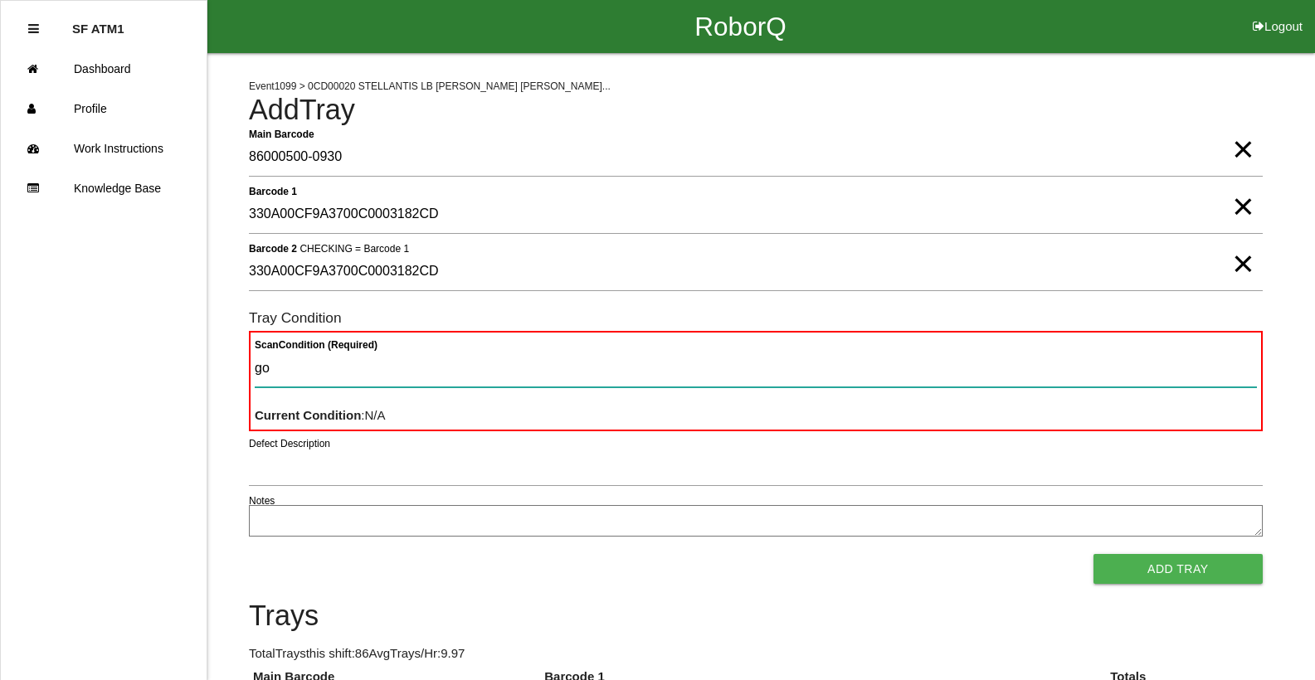
type Condition "goo"
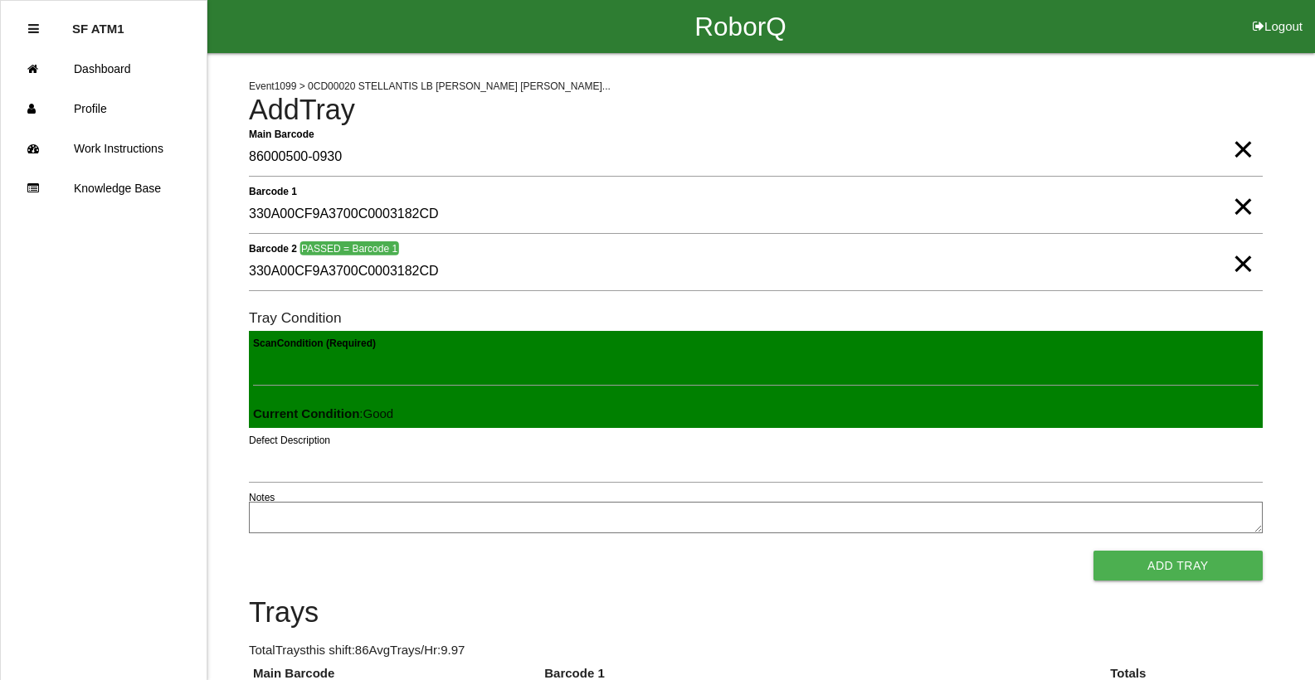
click at [1093, 551] on button "Add Tray" at bounding box center [1177, 566] width 169 height 30
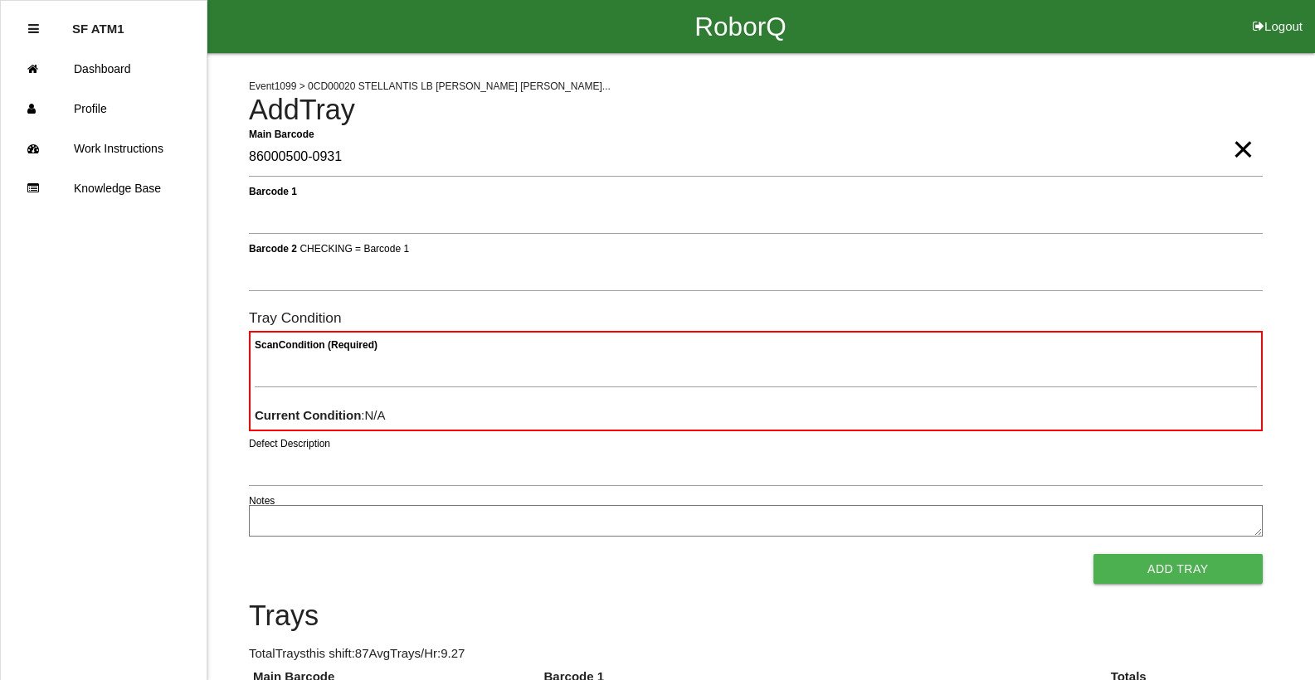
type Barcode "86000500-0931"
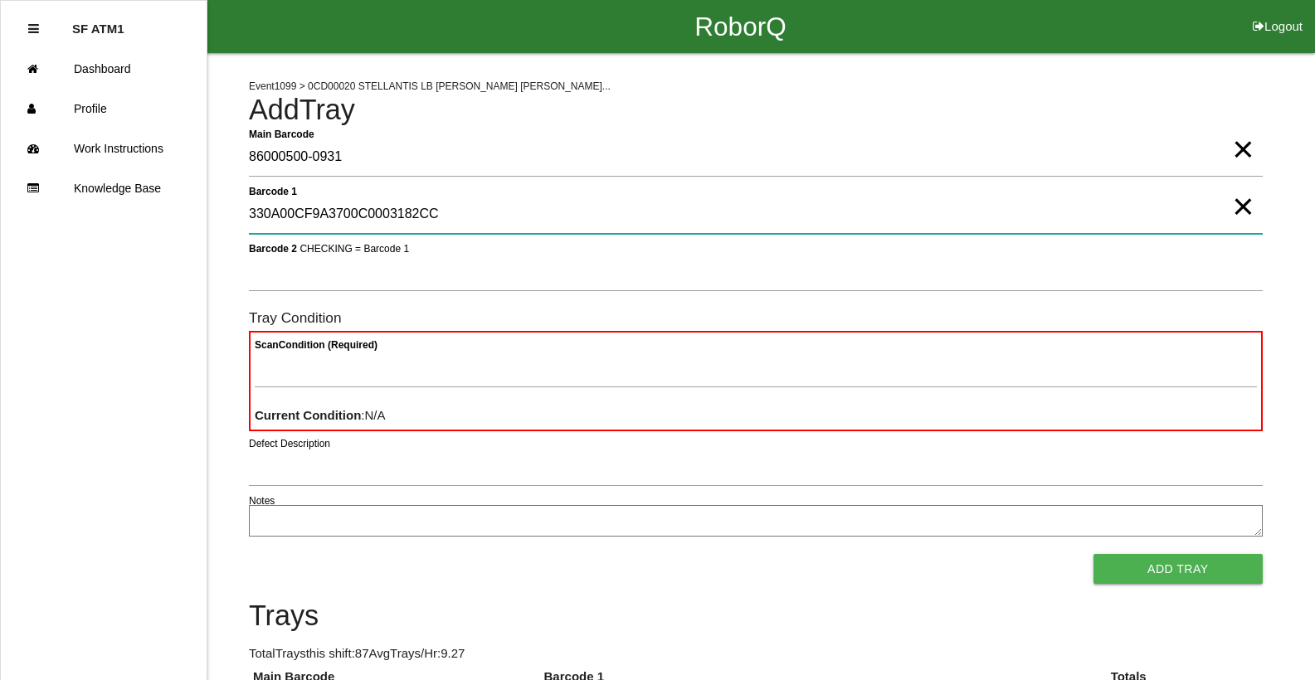
type 1 "330A00CF9A3700C0003182CC"
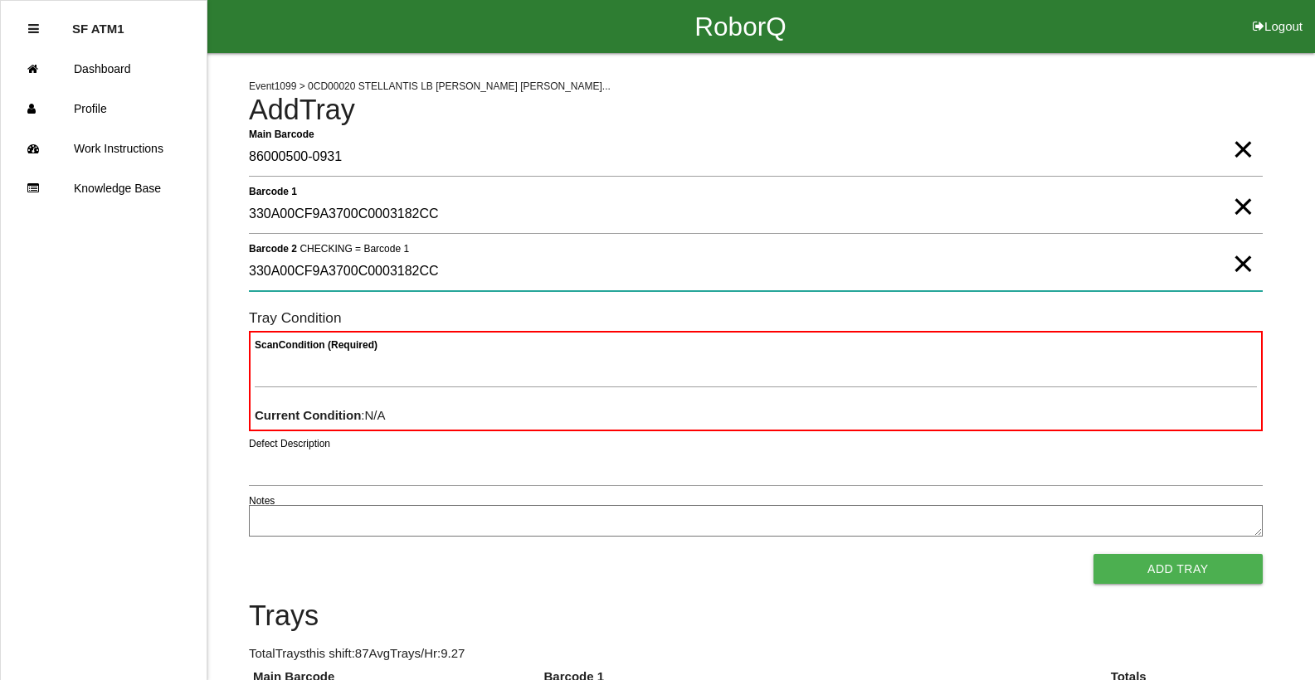
type 2 "330A00CF9A3700C0003182CC"
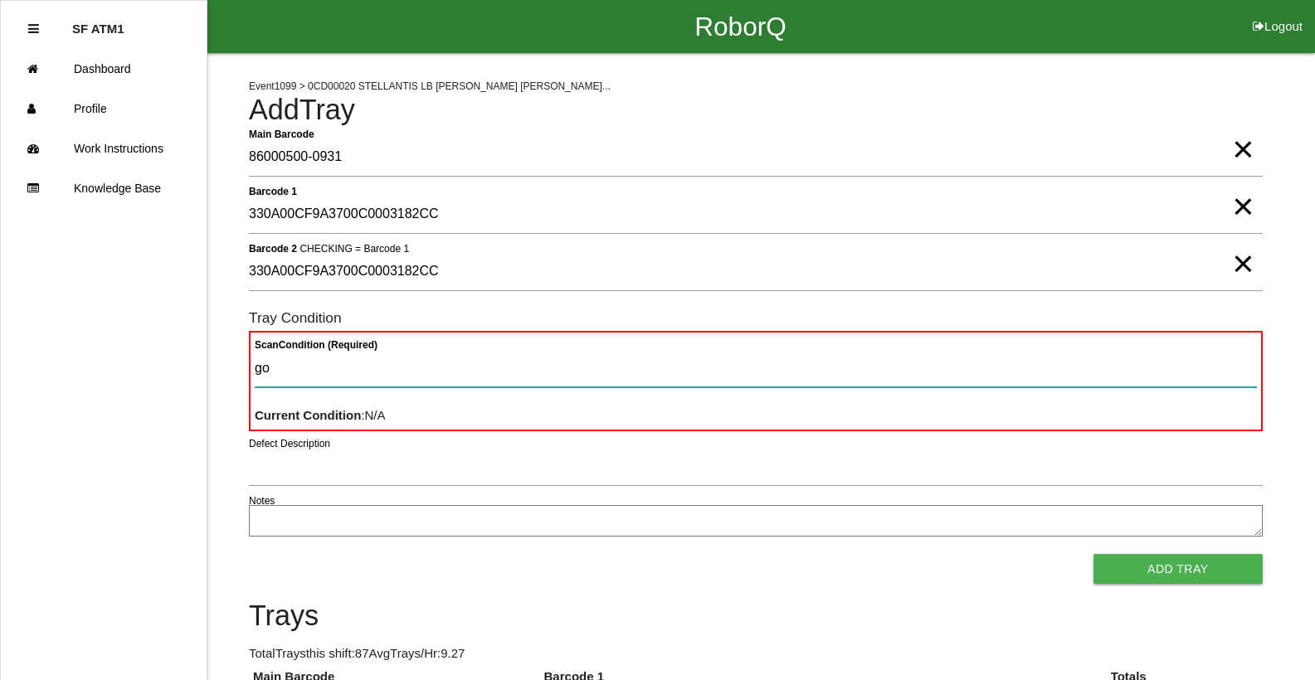
type Condition "goo"
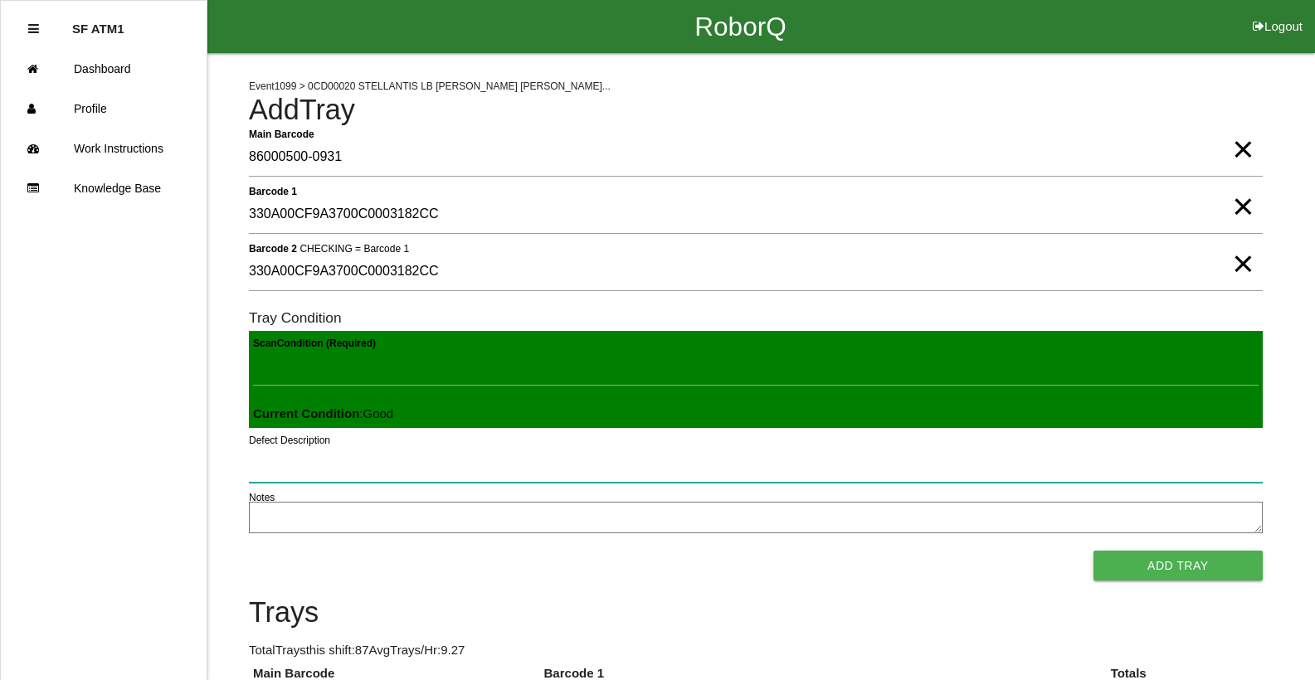
click at [1093, 551] on button "Add Tray" at bounding box center [1177, 566] width 169 height 30
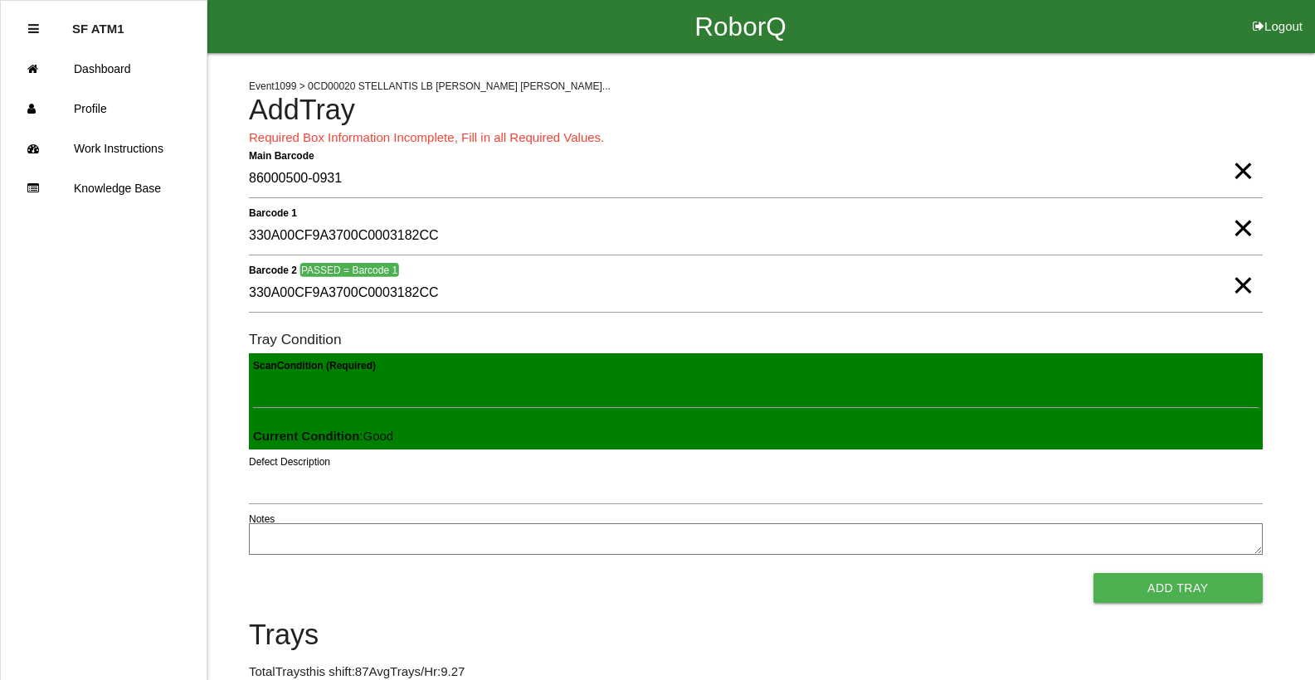
click at [1245, 171] on span "×" at bounding box center [1243, 154] width 22 height 33
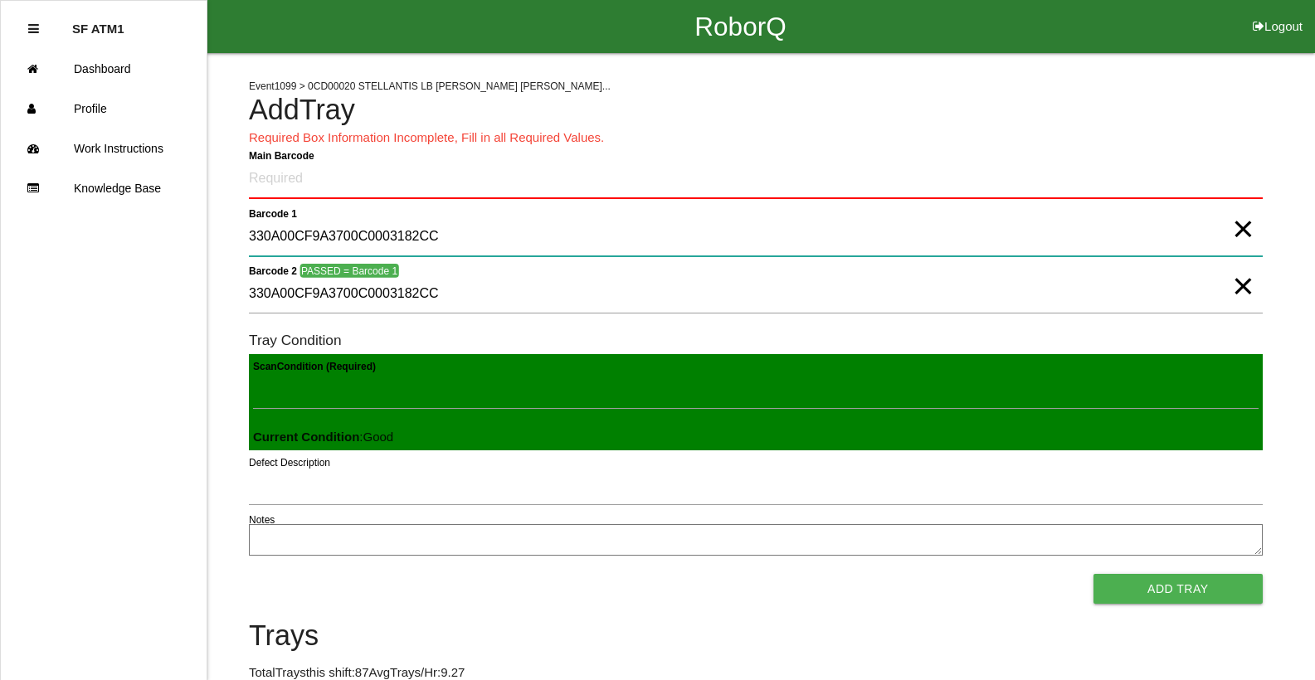
click at [925, 221] on 1 "330A00CF9A3700C0003182CC" at bounding box center [756, 237] width 1014 height 38
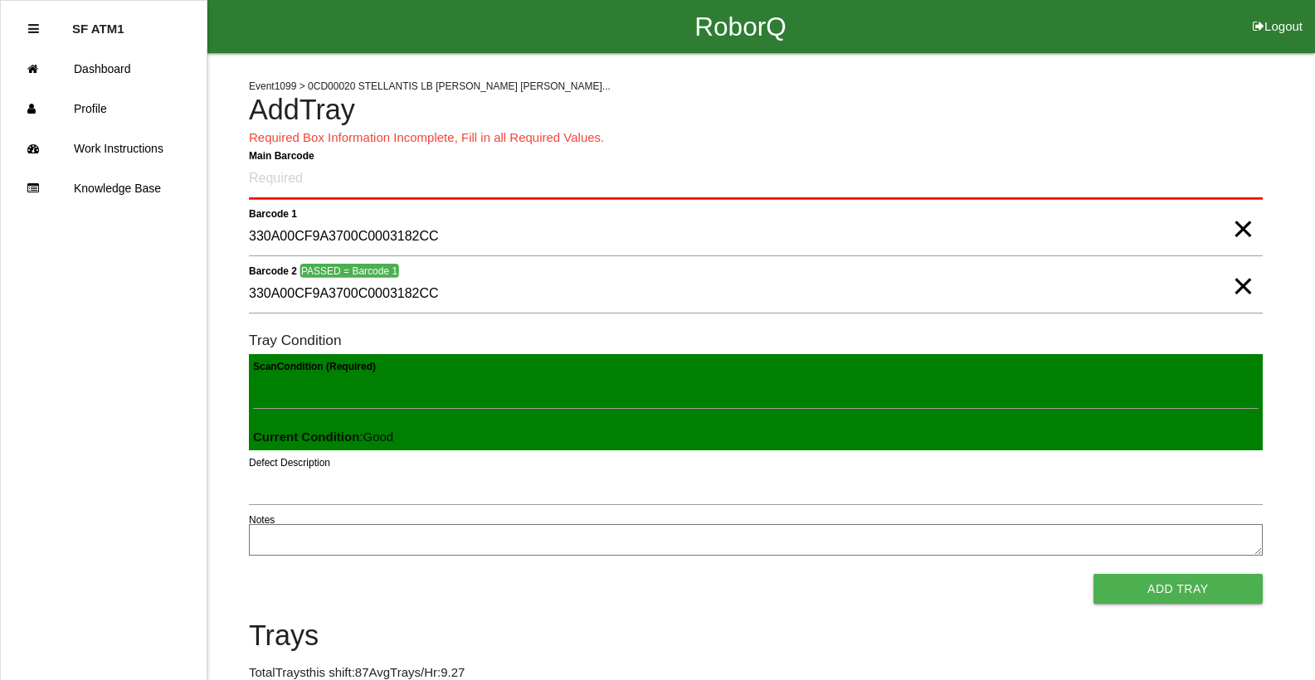
click at [889, 192] on Barcode "Main Barcode" at bounding box center [756, 179] width 1014 height 39
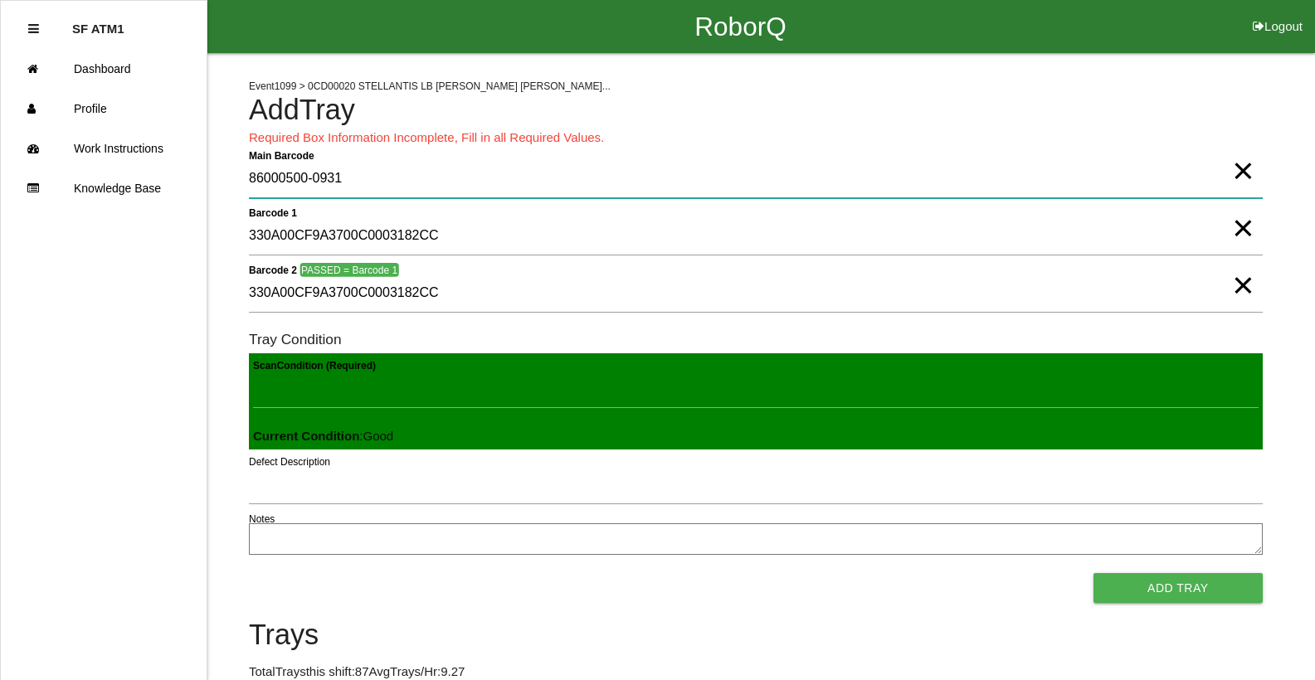
type Barcode "86000500-0931"
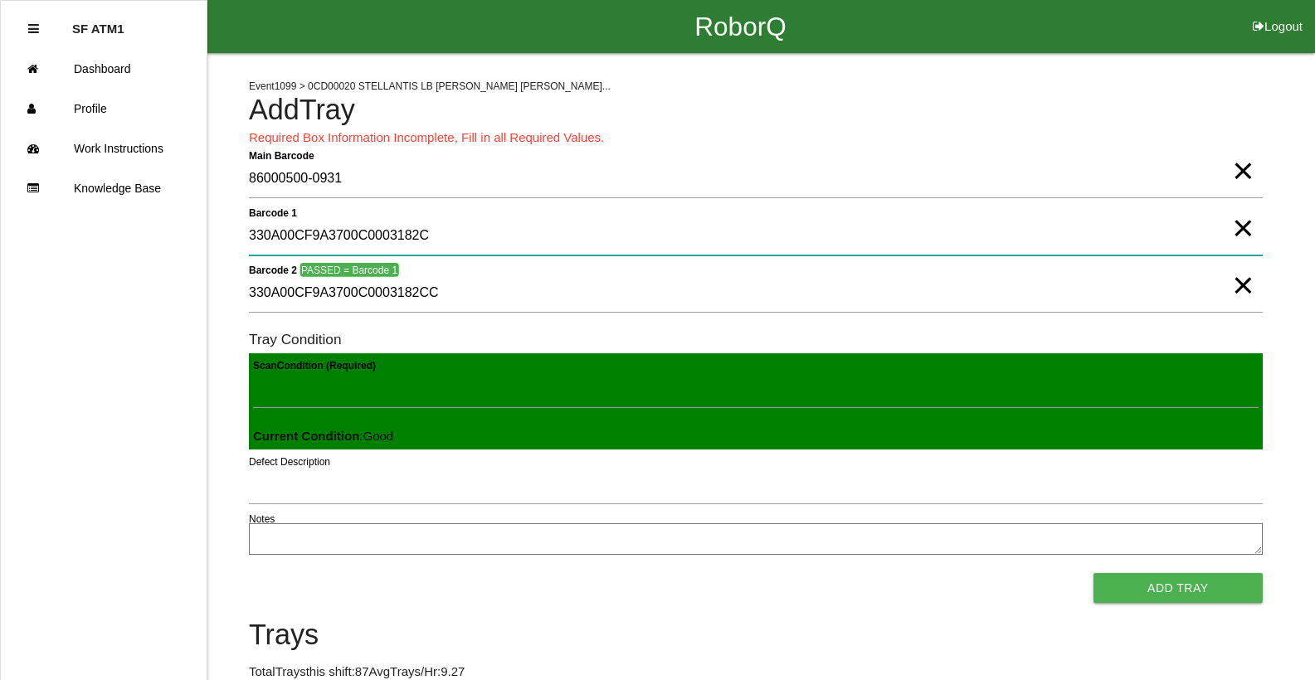
type 1 "330A00CF9A3700C0003182CC"
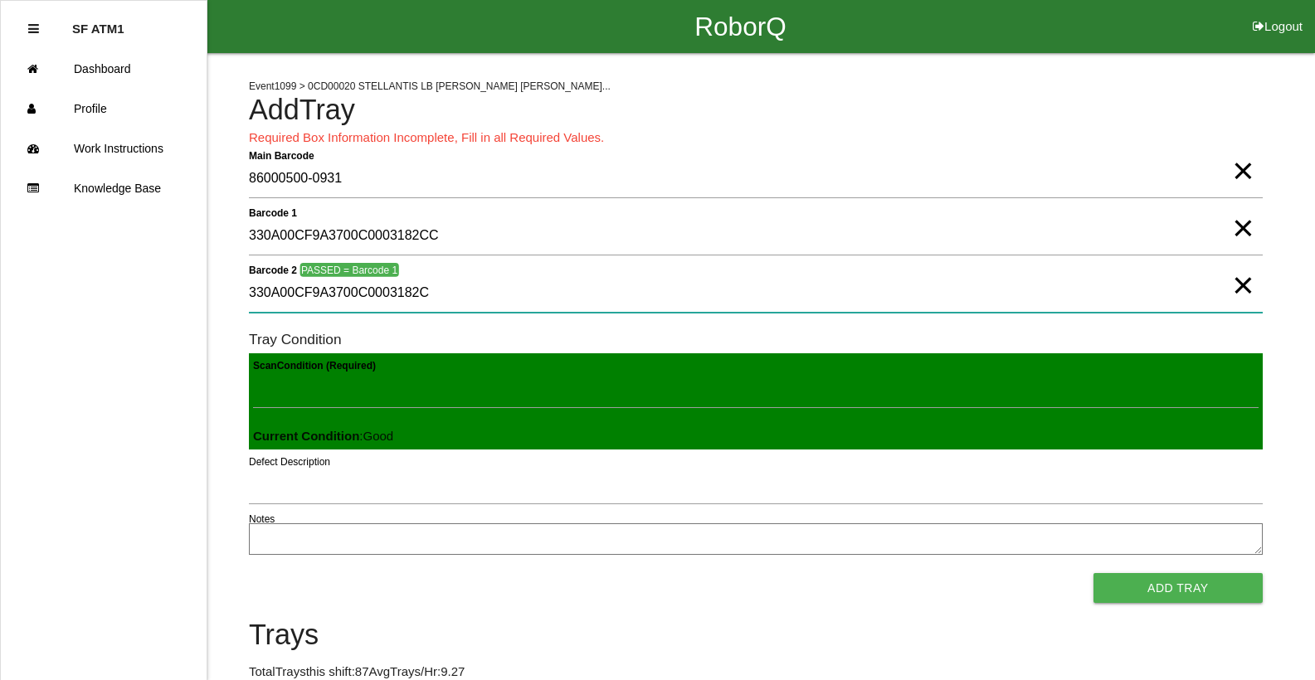
type 2 "330A00CF9A3700C0003182CC"
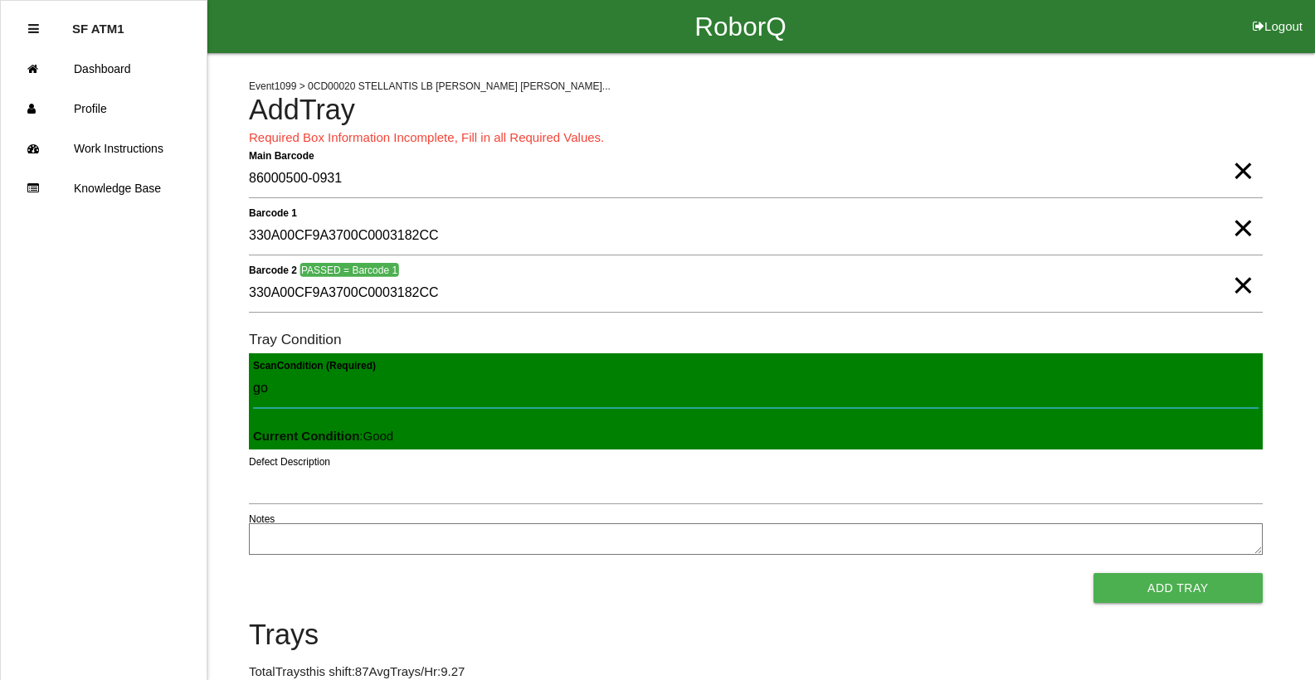
type Condition "goo"
click at [1093, 573] on button "Add Tray" at bounding box center [1177, 588] width 169 height 30
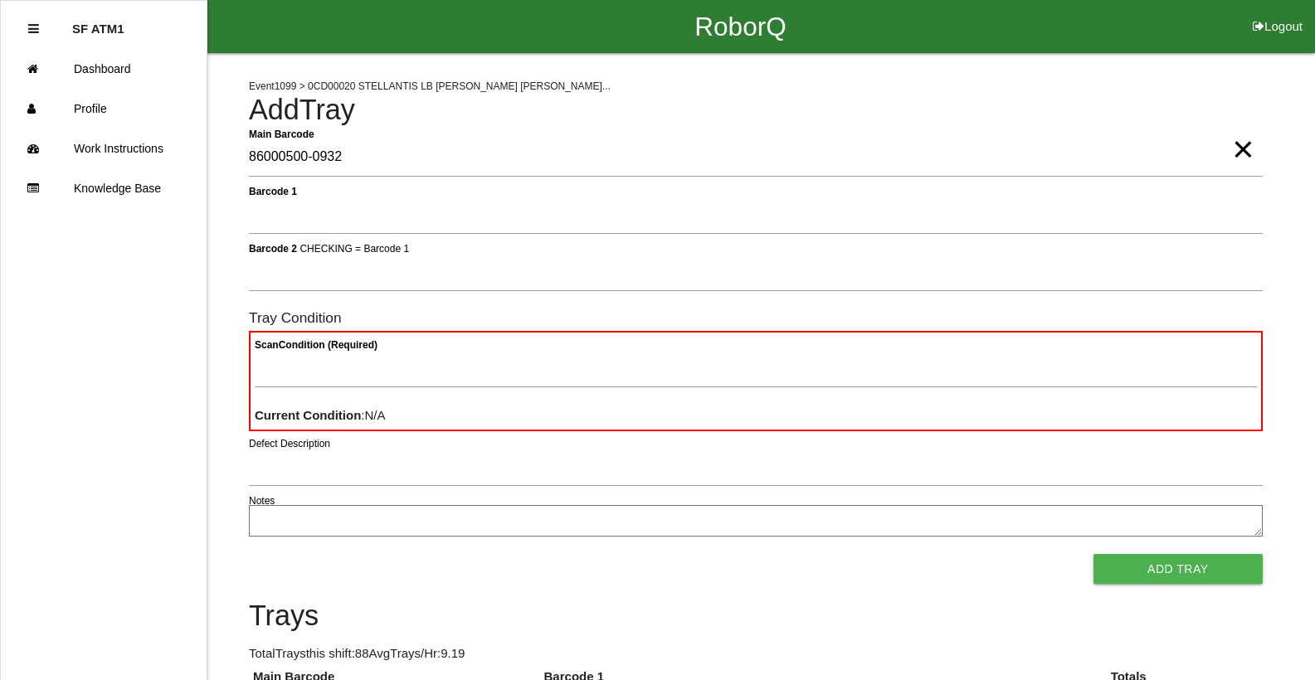
type Barcode "86000500-0932"
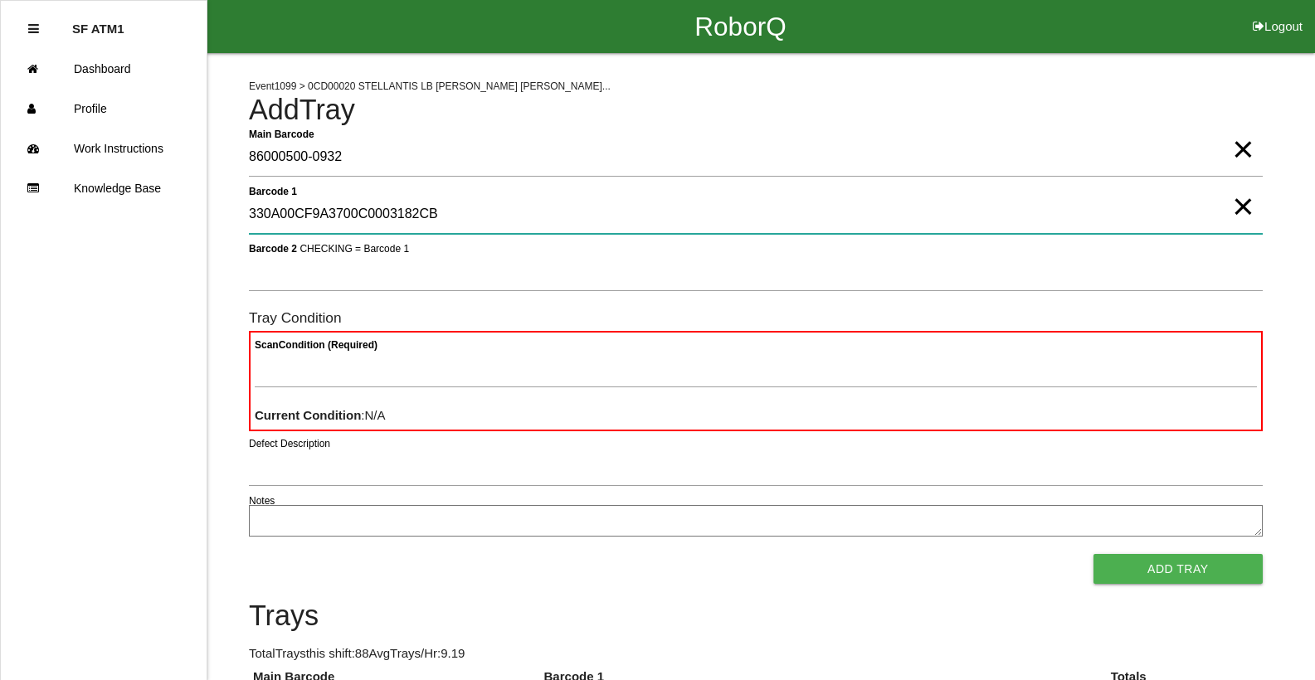
type 1 "330A00CF9A3700C0003182CB"
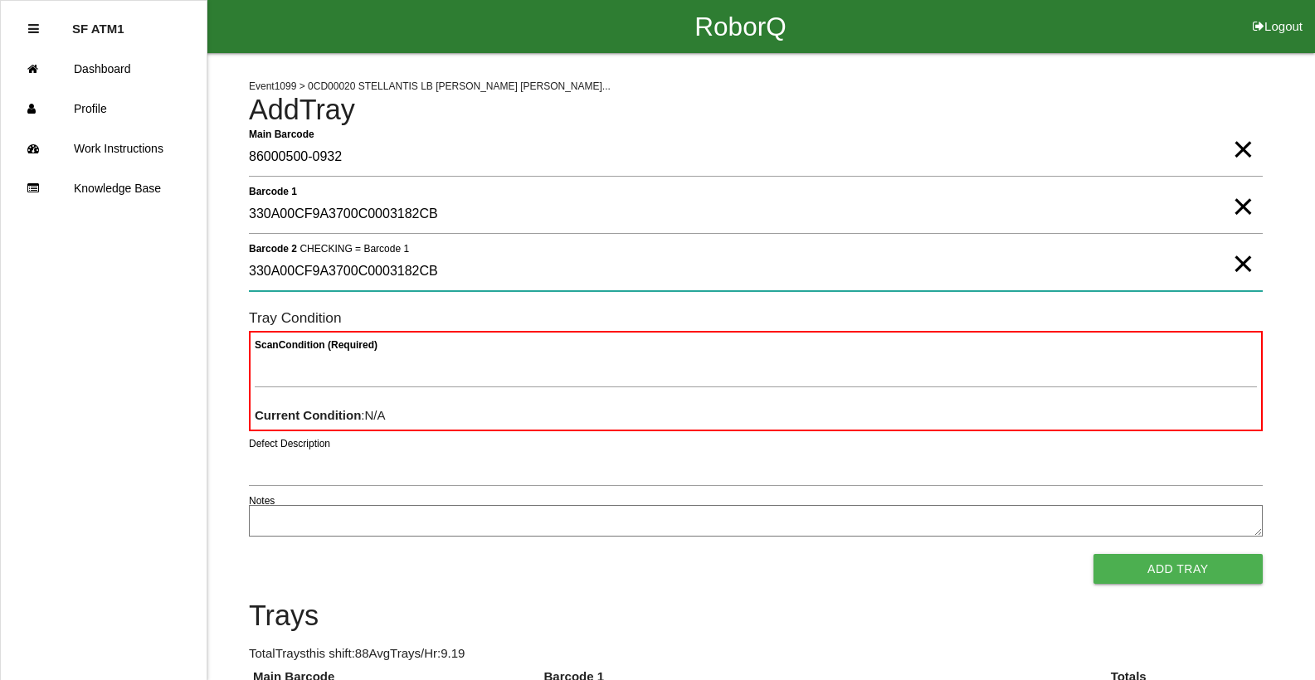
type 2 "330A00CF9A3700C0003182CB"
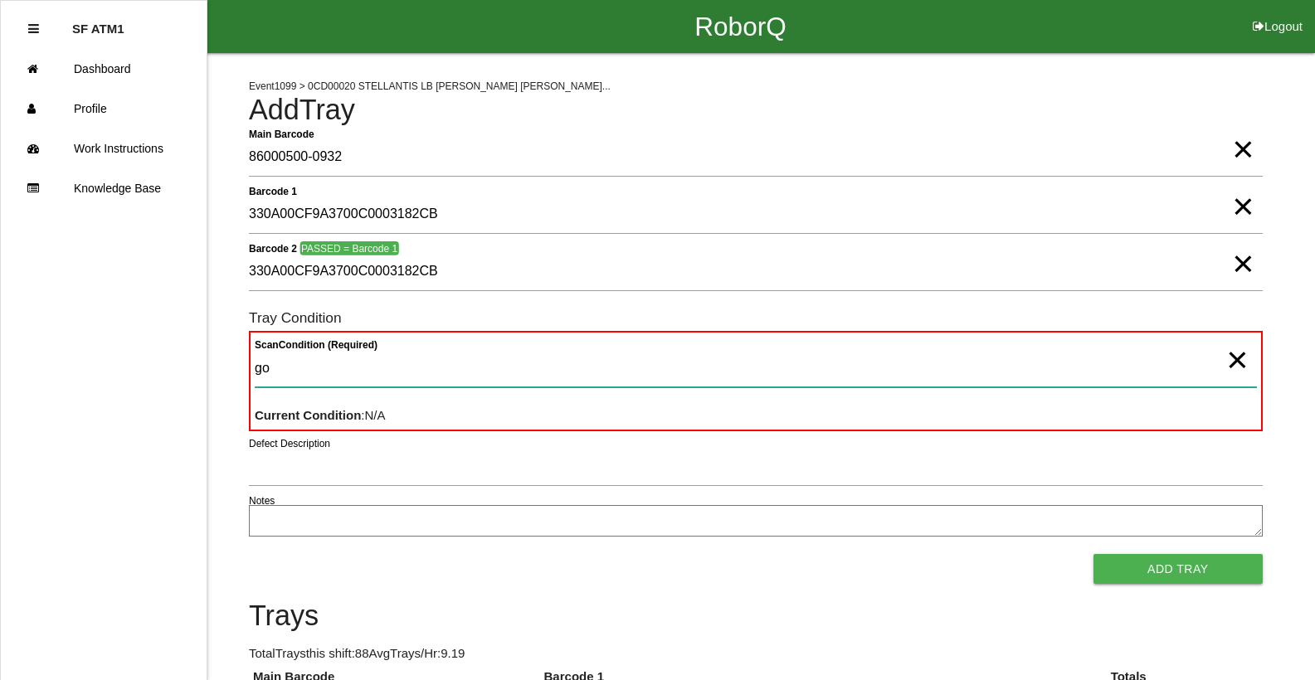
type Condition "goo"
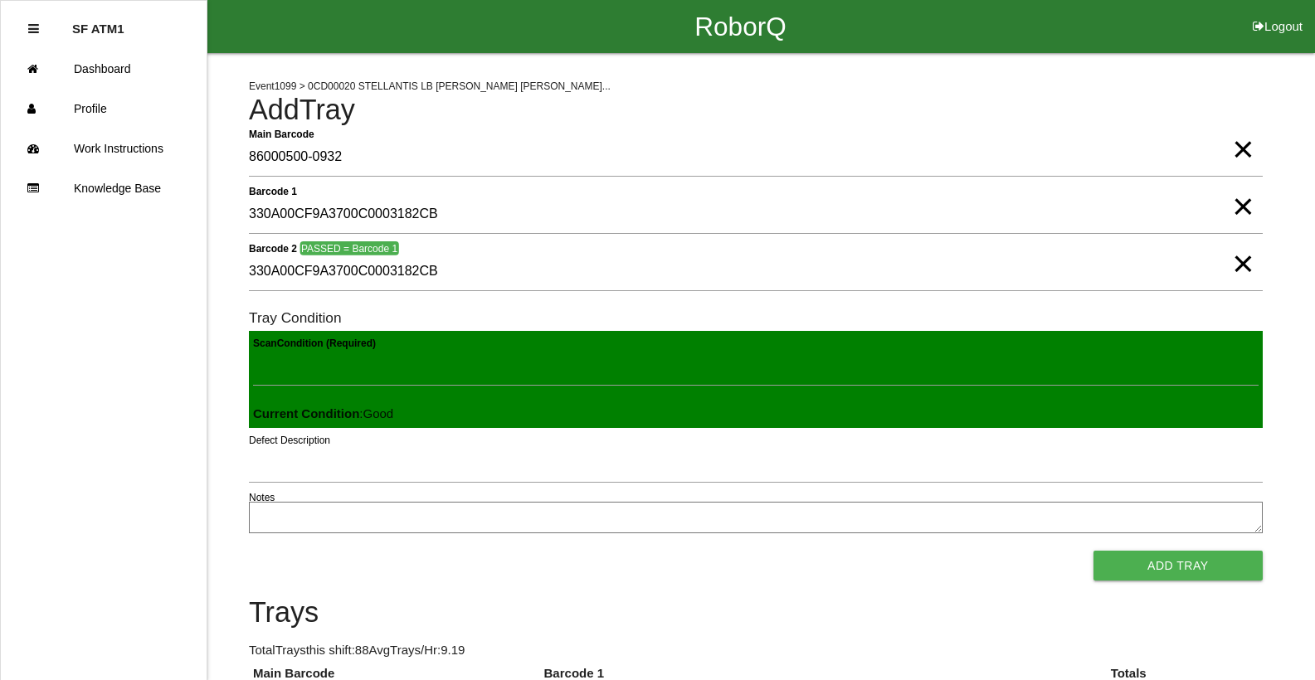
click at [1093, 551] on button "Add Tray" at bounding box center [1177, 566] width 169 height 30
